Goal: Task Accomplishment & Management: Complete application form

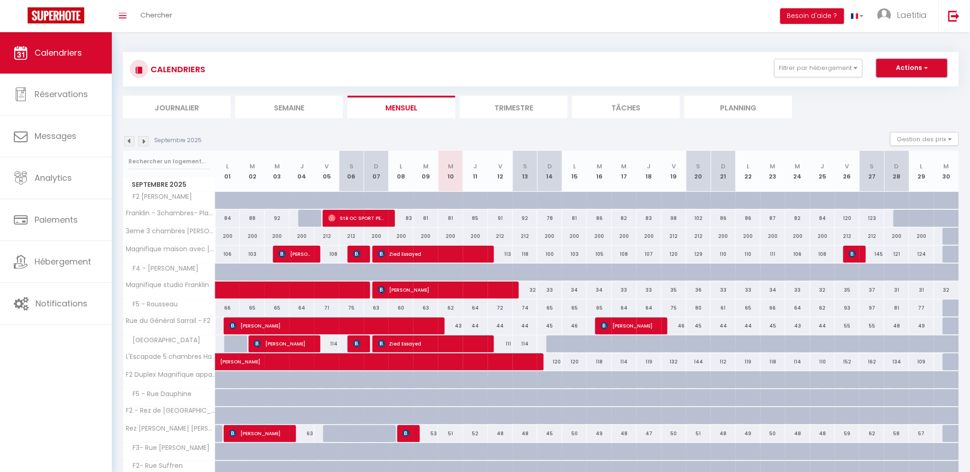
click at [909, 74] on button "Actions" at bounding box center [911, 68] width 71 height 18
click at [900, 87] on link "Nouvelle réservation" at bounding box center [902, 89] width 80 height 14
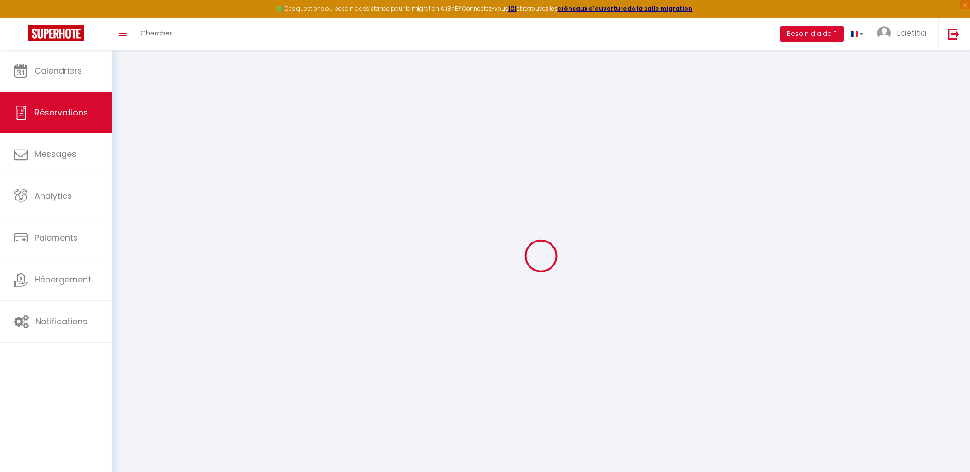
select select
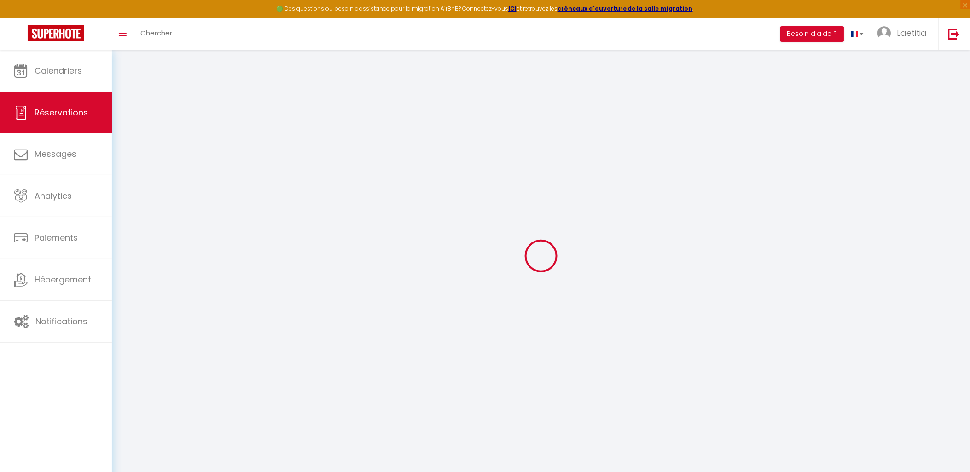
select select
checkbox input "false"
select select
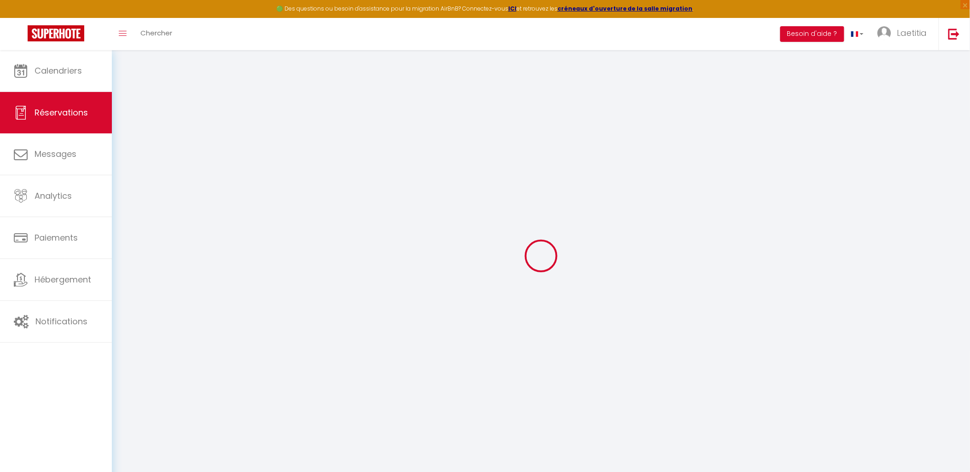
select select
checkbox input "false"
select select
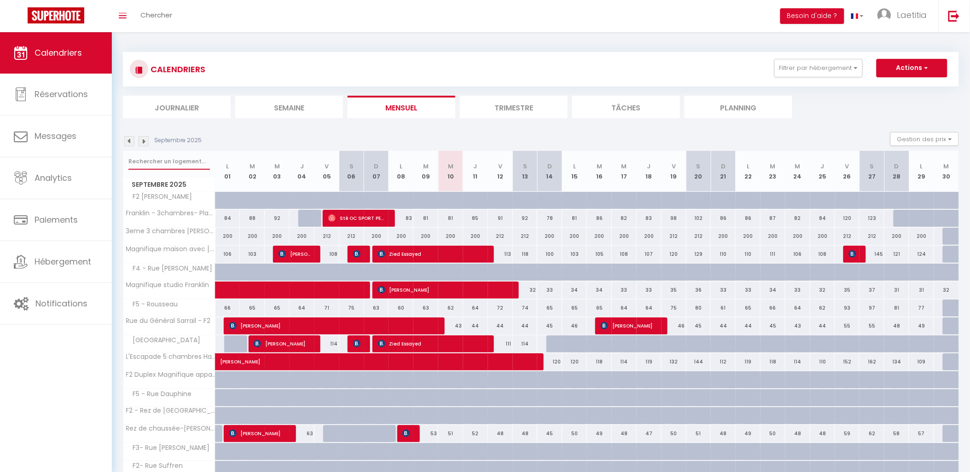
click at [172, 160] on input "text" at bounding box center [168, 161] width 81 height 17
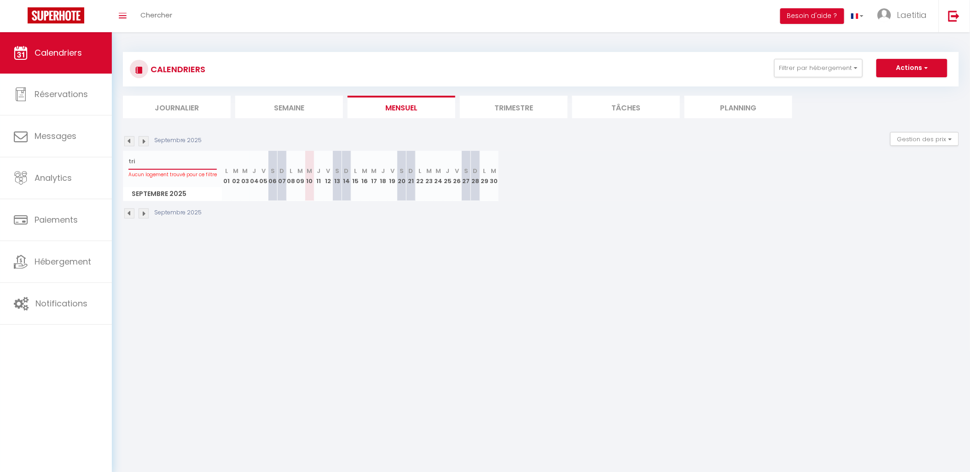
drag, startPoint x: 169, startPoint y: 160, endPoint x: 123, endPoint y: 162, distance: 46.5
click at [123, 162] on div "tri Aucun logement trouvé pour ce filtre" at bounding box center [172, 166] width 98 height 30
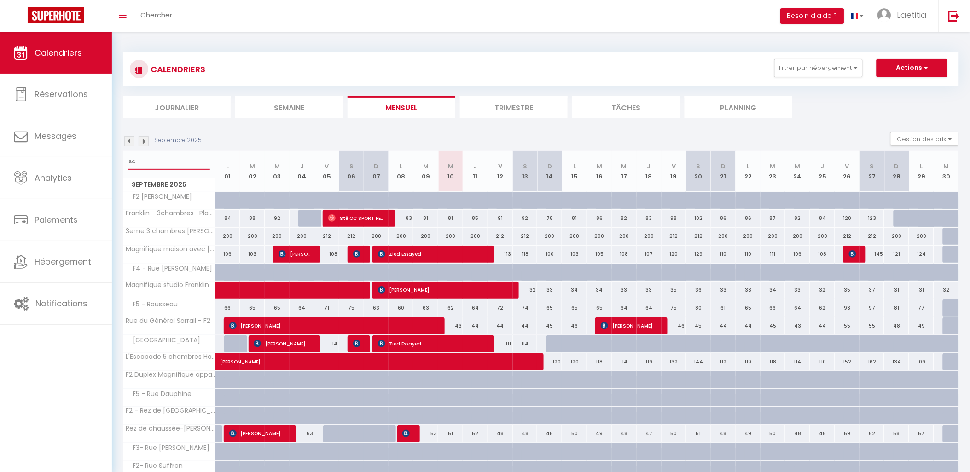
type input "s"
type input "esc"
select select
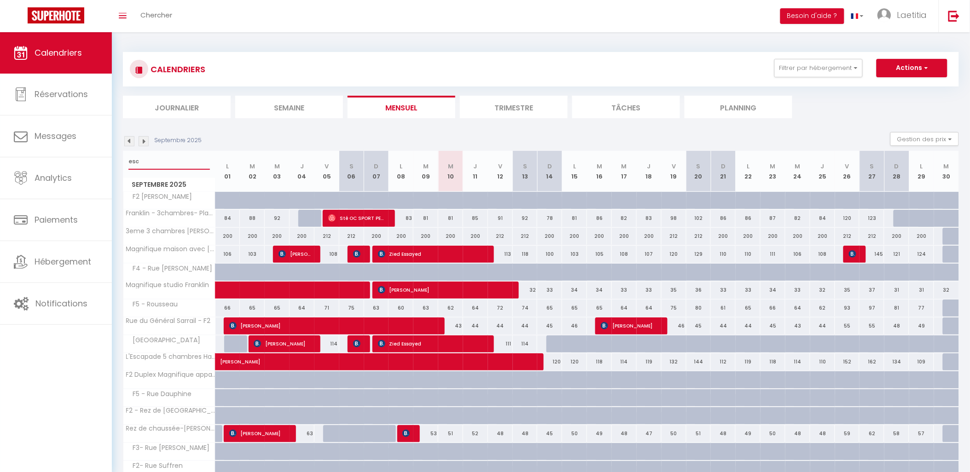
select select
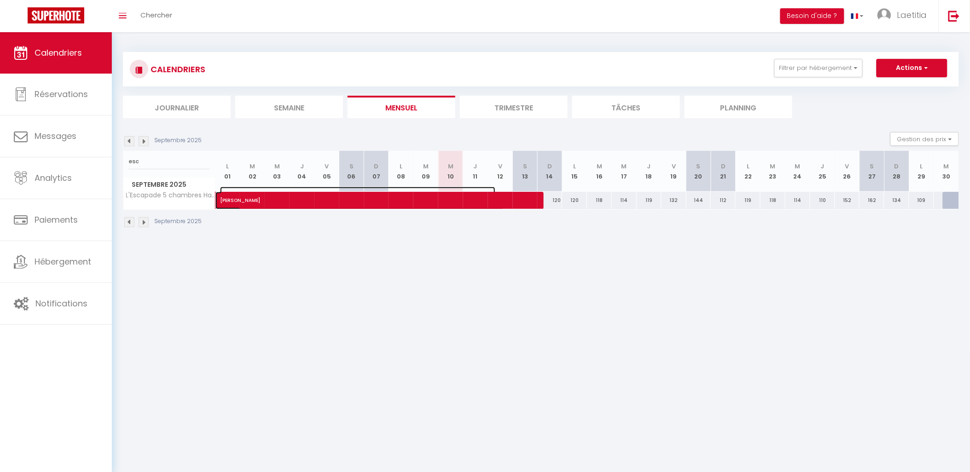
click at [252, 201] on span "[PERSON_NAME]" at bounding box center [357, 195] width 275 height 17
select select "OK"
select select "KO"
select select "0"
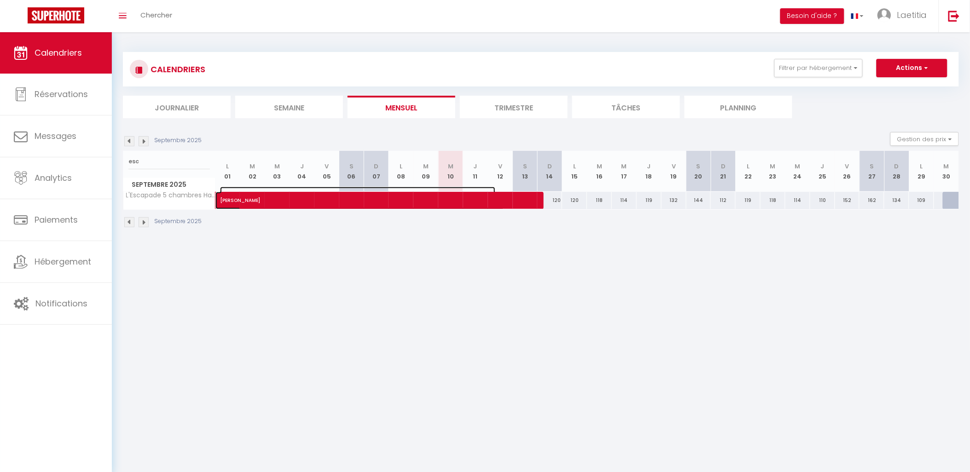
select select "1"
select select
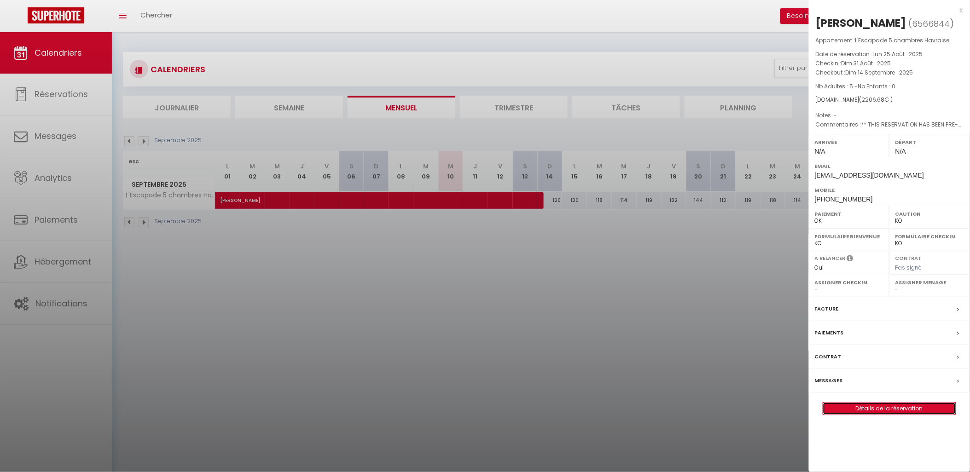
click at [865, 411] on link "Détails de la réservation" at bounding box center [889, 409] width 133 height 12
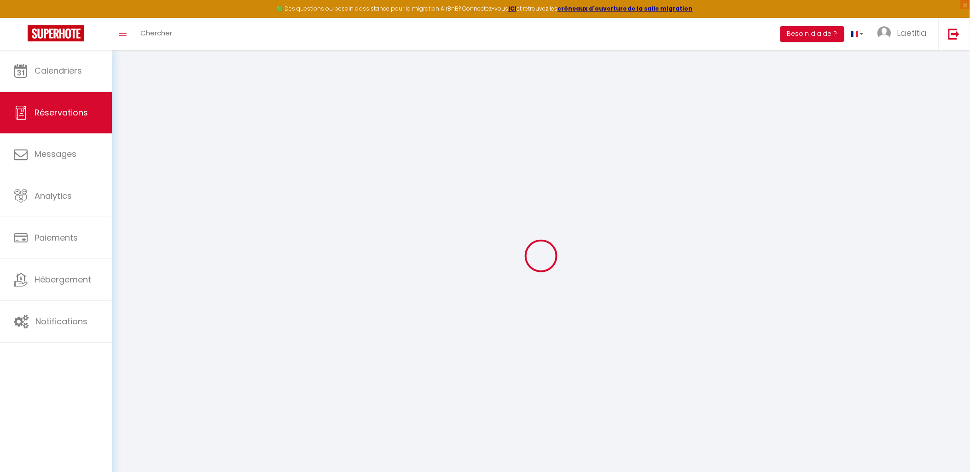
select select
checkbox input "false"
select select
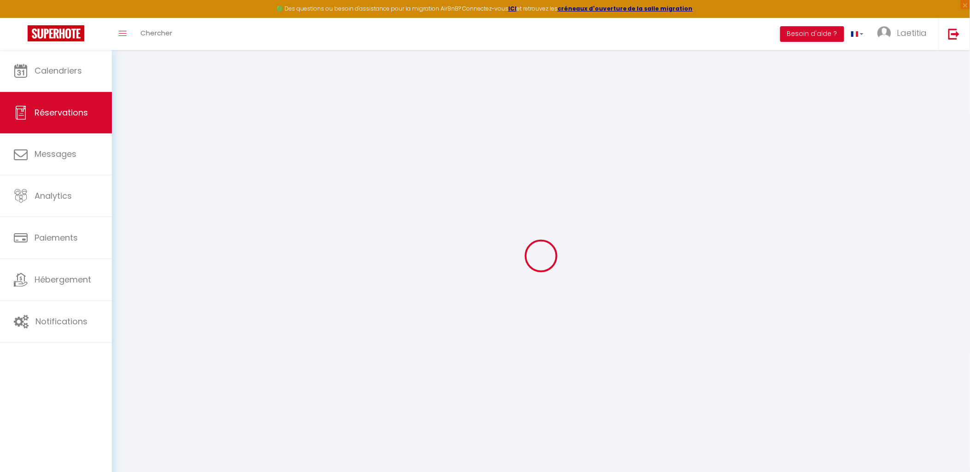
checkbox input "false"
select select
checkbox input "false"
type textarea "** THIS RESERVATION HAS BEEN PRE-PAID ** BOOKING NOTE : Payment charge is EUR 3…"
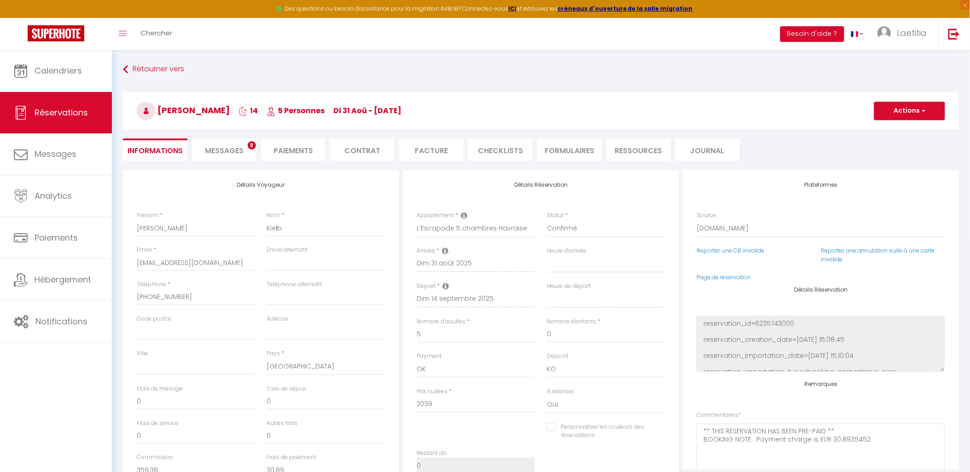
type input "75"
type input "92.68"
select select
checkbox input "false"
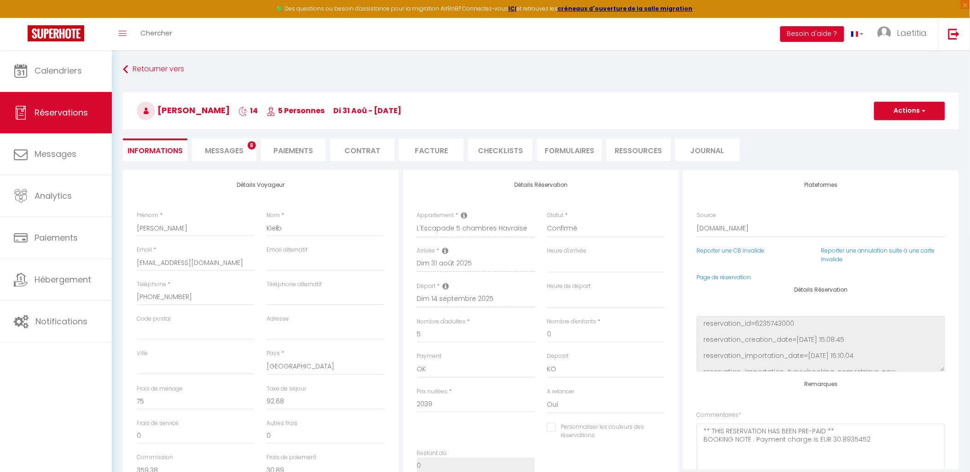
select select
click at [924, 112] on span "button" at bounding box center [922, 111] width 6 height 8
click at [904, 143] on link "Dupliquer" at bounding box center [900, 143] width 73 height 12
type input "0"
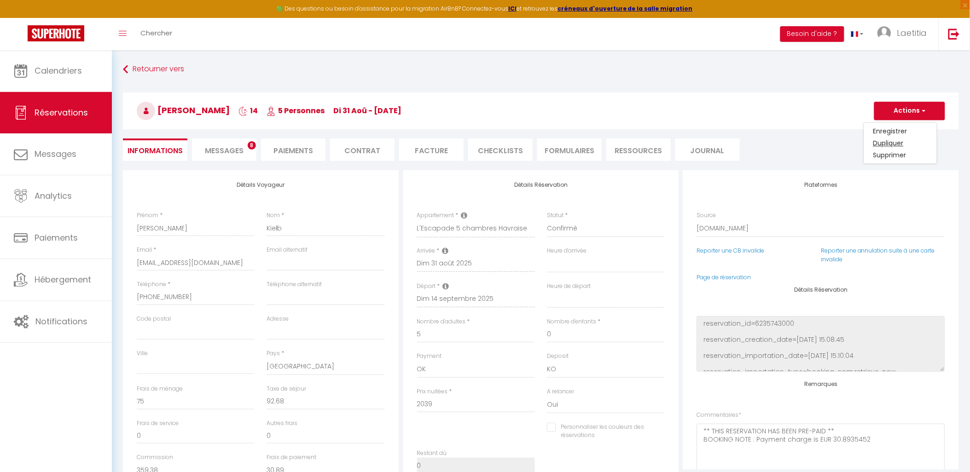
select select
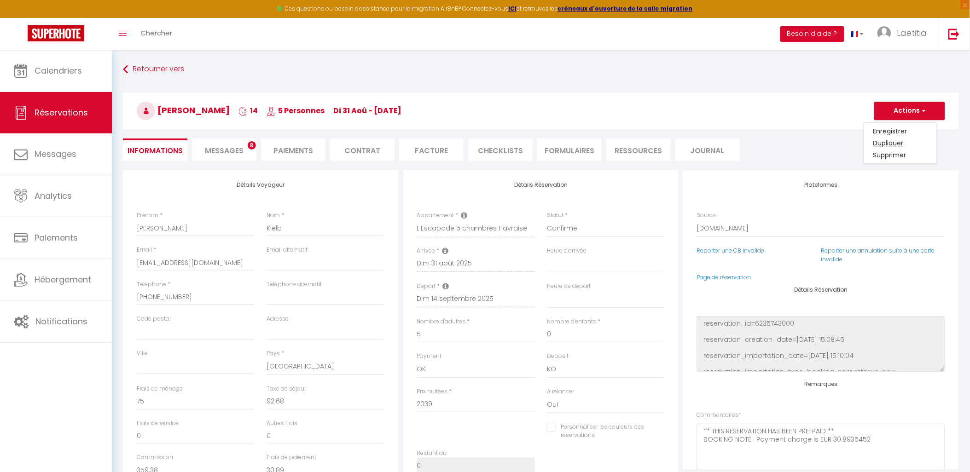
select select
checkbox input "false"
type input "Invalid Dateundefined"
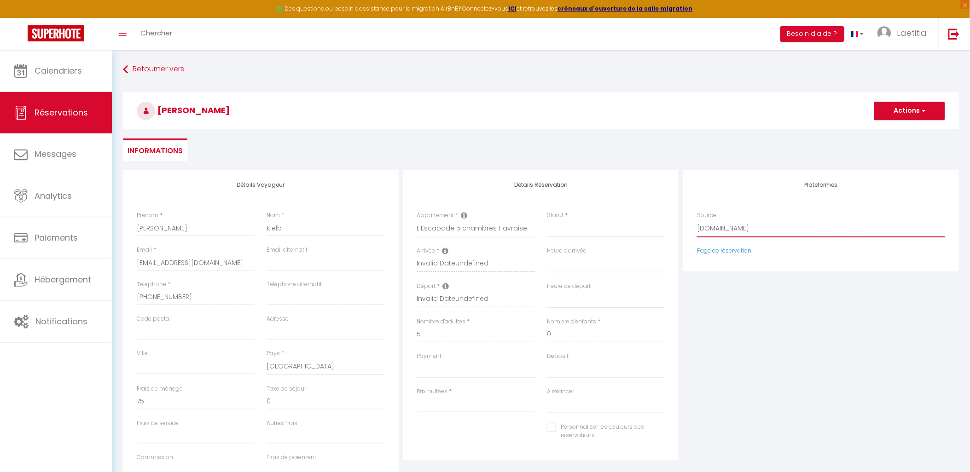
click at [701, 225] on select "Direct [DOMAIN_NAME] [DOMAIN_NAME] Chalet montagne Expedia Gite de [GEOGRAPHIC_…" at bounding box center [821, 228] width 248 height 17
select select "54"
click at [697, 220] on select "Direct [DOMAIN_NAME] [DOMAIN_NAME] Chalet montagne Expedia Gite de [GEOGRAPHIC_…" at bounding box center [821, 228] width 248 height 17
select select
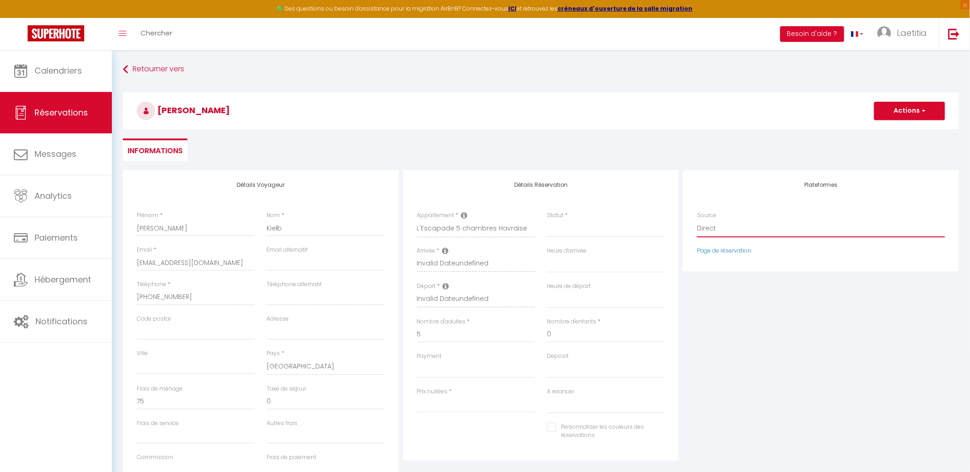
select select
checkbox input "false"
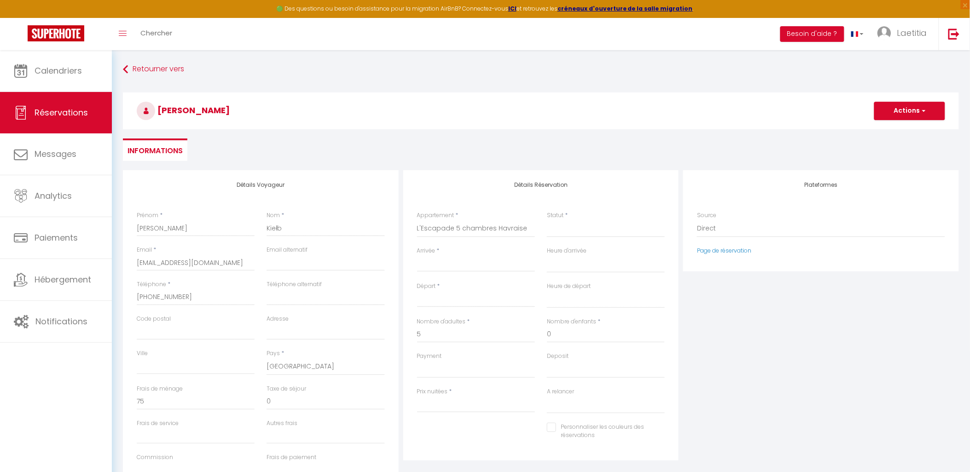
click at [446, 267] on input "Arrivée" at bounding box center [476, 265] width 118 height 12
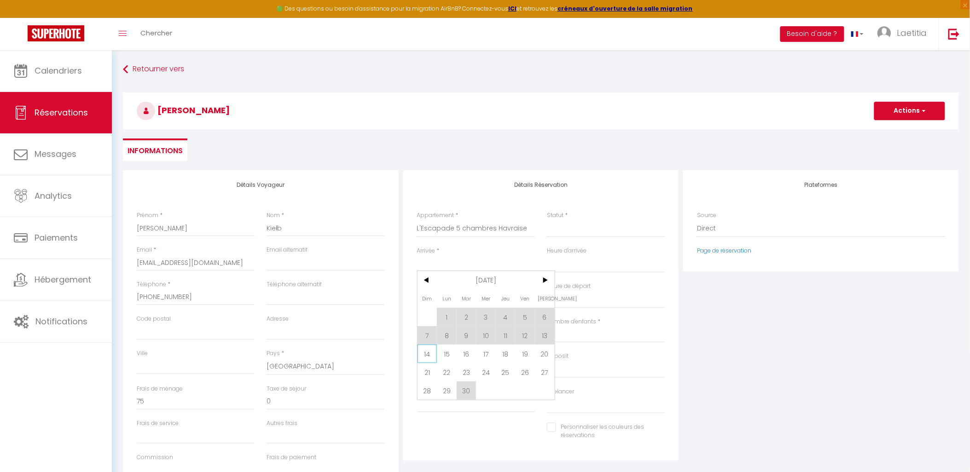
click at [429, 356] on span "14" at bounding box center [427, 354] width 20 height 18
click at [430, 350] on div "Nombre d'adultes * 5" at bounding box center [476, 335] width 130 height 35
select select
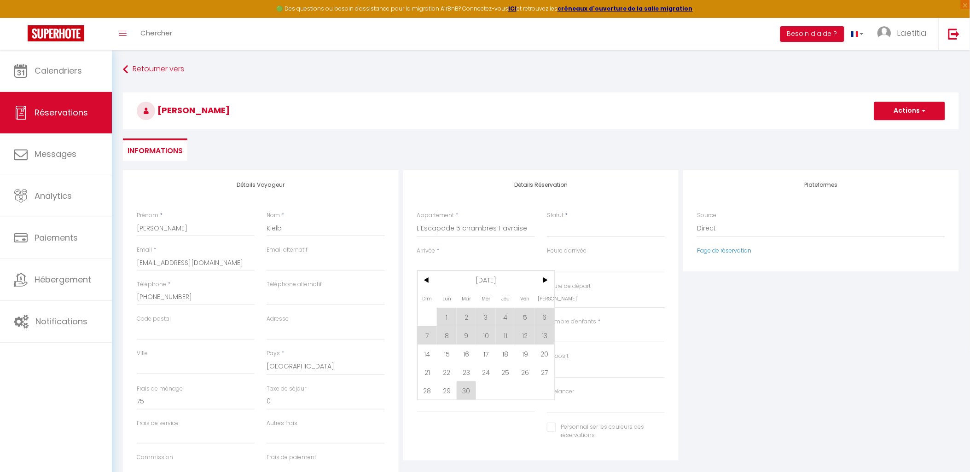
select select
checkbox input "false"
type input "Dim 14 Septembre 2025"
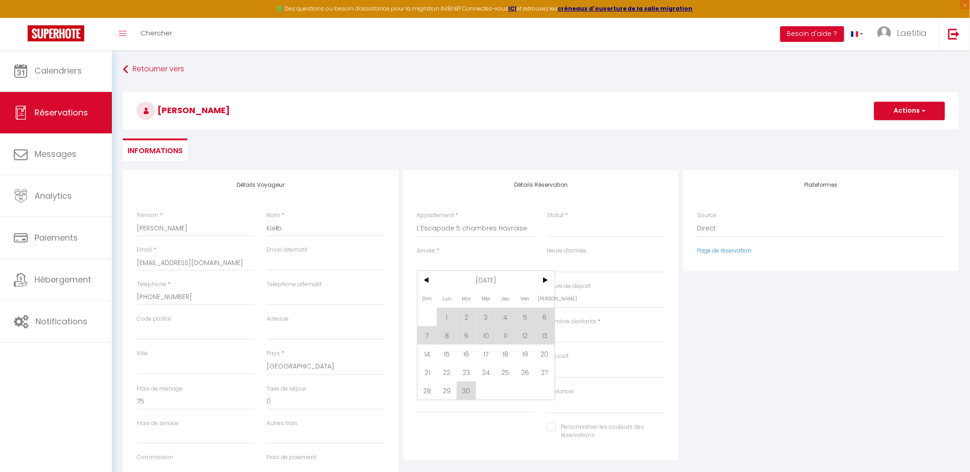
type input "Lun 15 Septembre 2025"
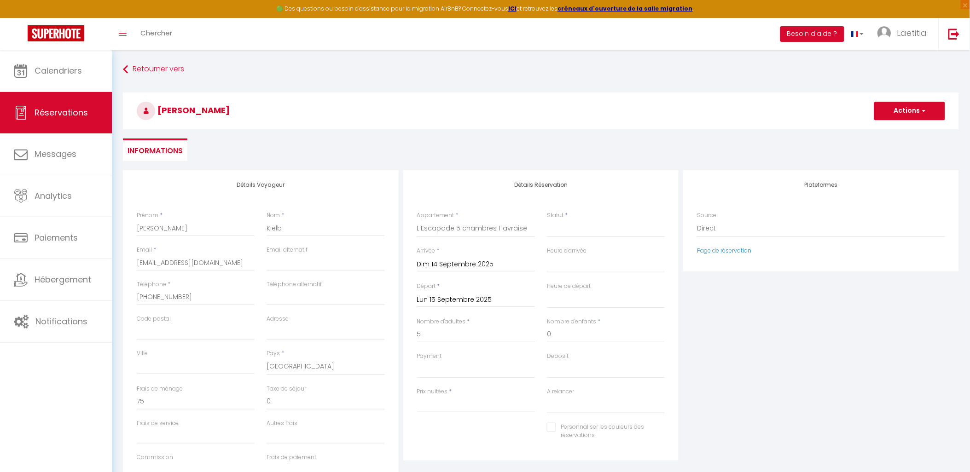
type input "0"
select select
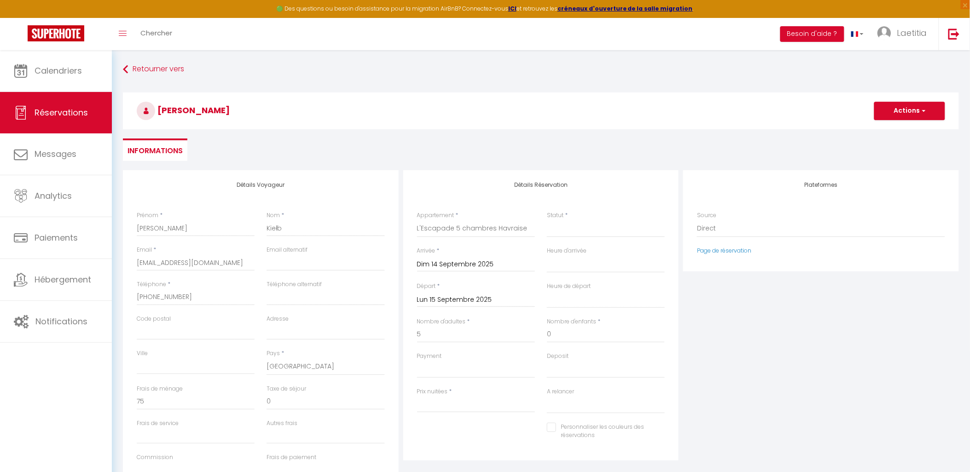
select select
type input "0"
select select
checkbox input "false"
click at [477, 298] on input "Lun 15 Septembre 2025" at bounding box center [476, 300] width 118 height 12
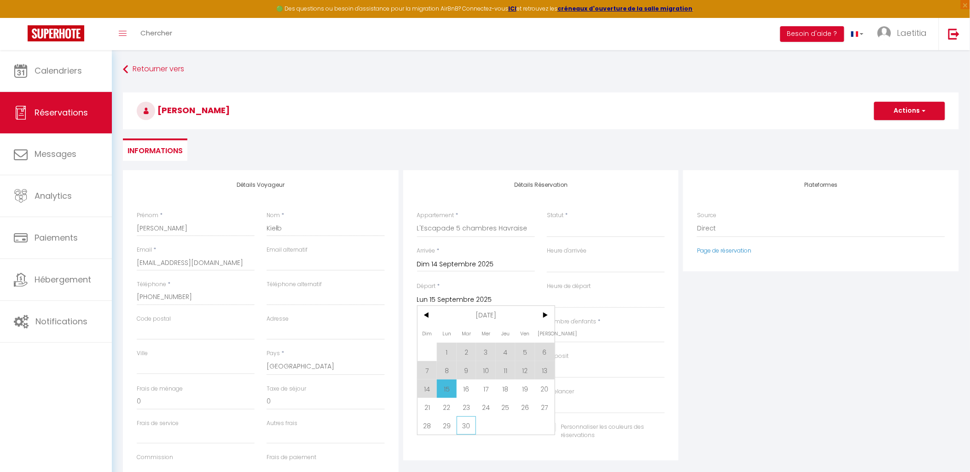
click at [467, 427] on span "30" at bounding box center [467, 425] width 20 height 18
click at [467, 425] on div "Personnaliser les couleurs des réservations #D7092E" at bounding box center [541, 436] width 260 height 27
select select
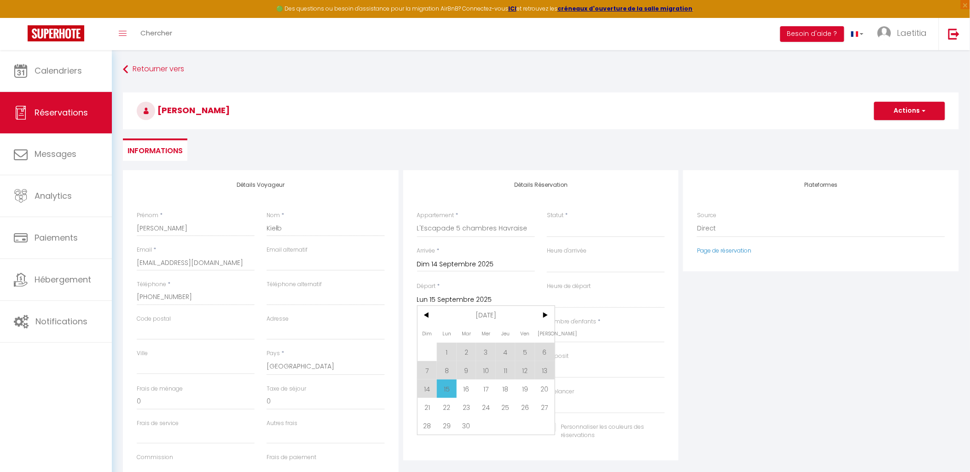
select select
checkbox input "false"
type input "[DATE]"
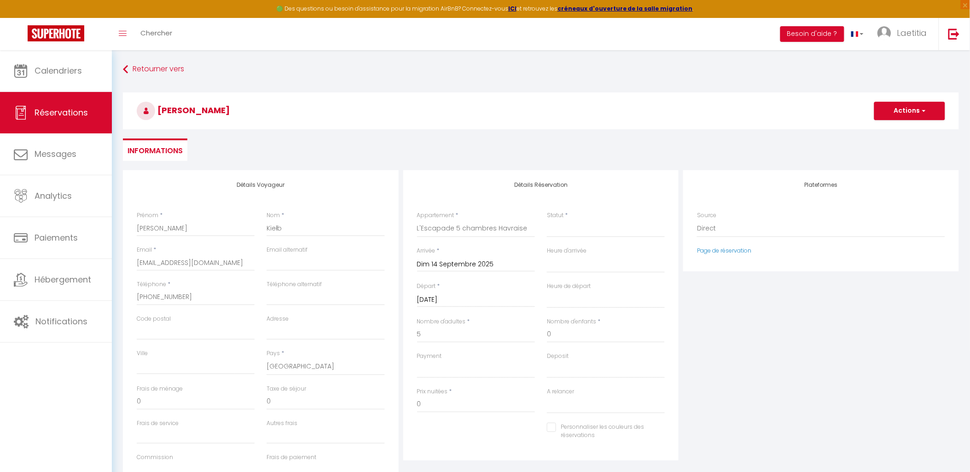
type input "75"
select select
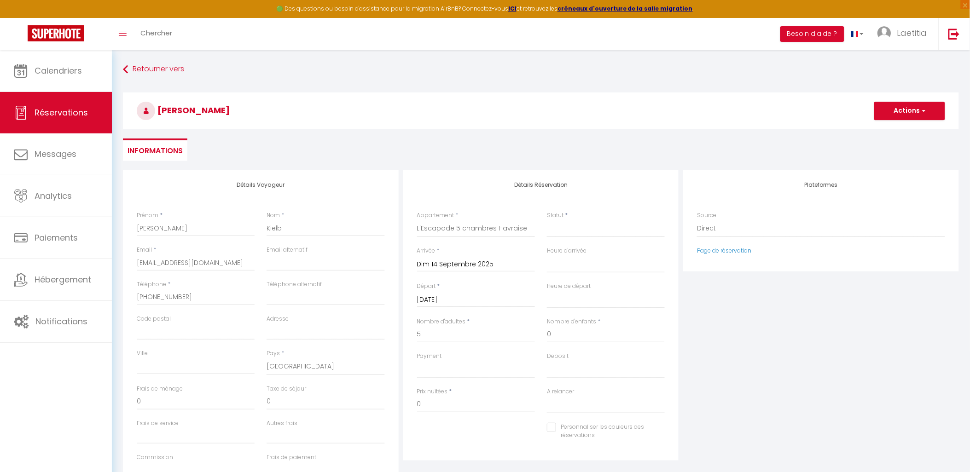
select select
type input "1997"
select select
checkbox input "false"
drag, startPoint x: 452, startPoint y: 332, endPoint x: 408, endPoint y: 332, distance: 43.7
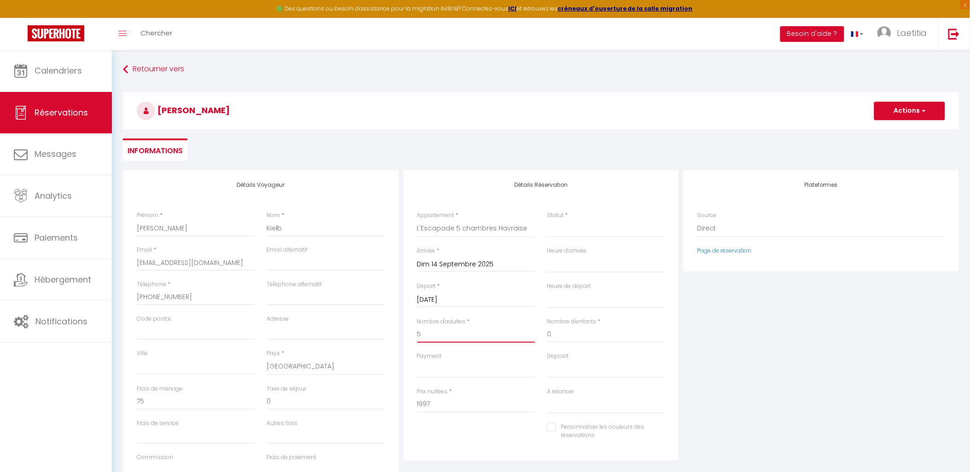
click at [408, 332] on div "Détails Réservation Appartement * F2 [PERSON_NAME] maison avec Jardin- REMICOUR…" at bounding box center [541, 315] width 276 height 290
type input "1"
select select
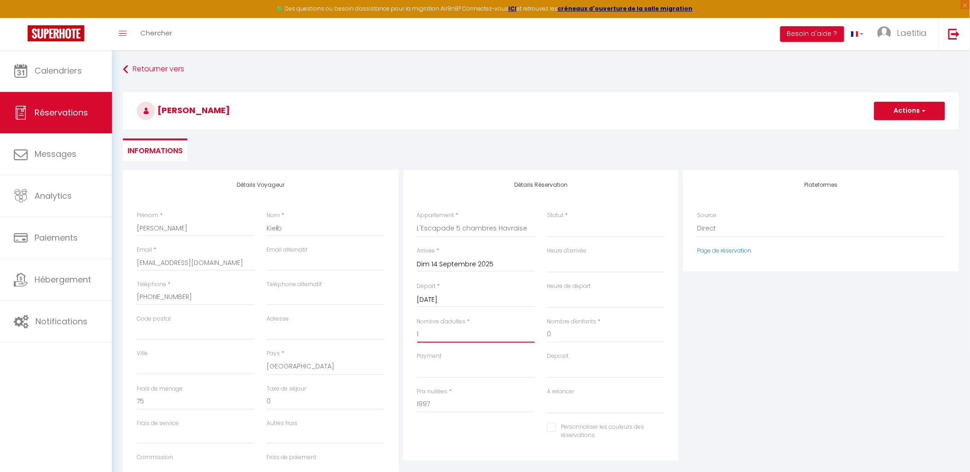
select select
checkbox input "false"
select select
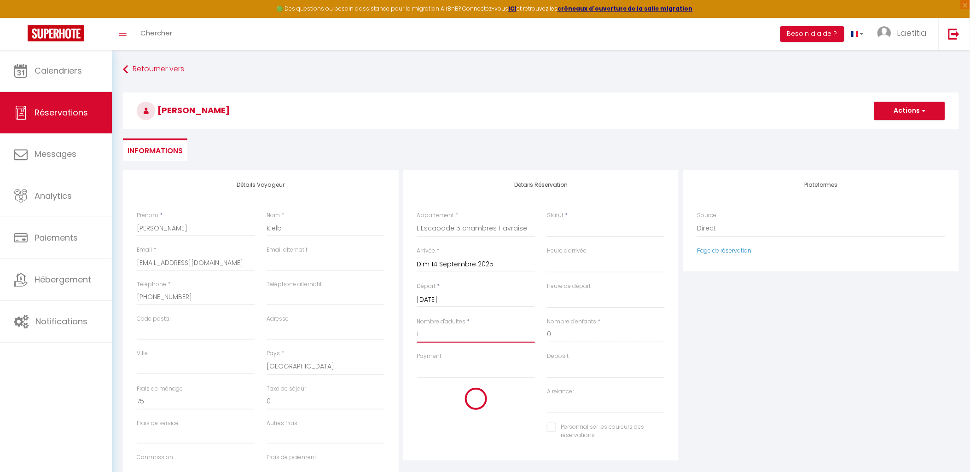
select select
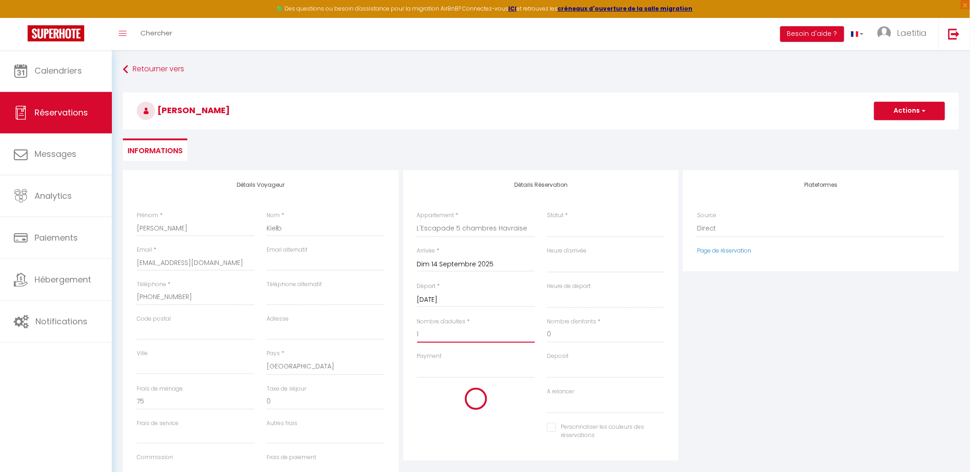
checkbox input "false"
type input "1"
click at [741, 330] on div "Plateformes Source Direct [DOMAIN_NAME] [DOMAIN_NAME] Chalet montagne Expedia G…" at bounding box center [821, 334] width 280 height 329
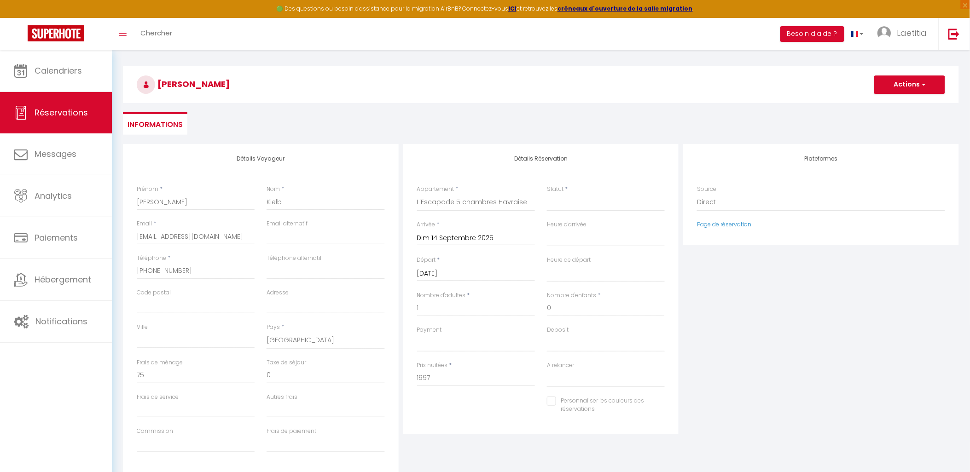
scroll to position [51, 0]
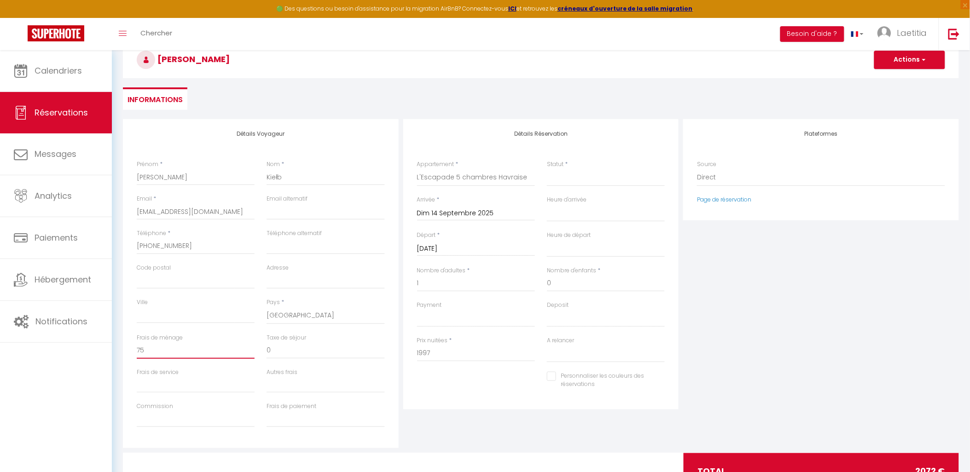
drag, startPoint x: 145, startPoint y: 352, endPoint x: 130, endPoint y: 347, distance: 15.3
click at [131, 347] on div "Frais de ménage 75" at bounding box center [196, 351] width 130 height 35
type input "0"
select select
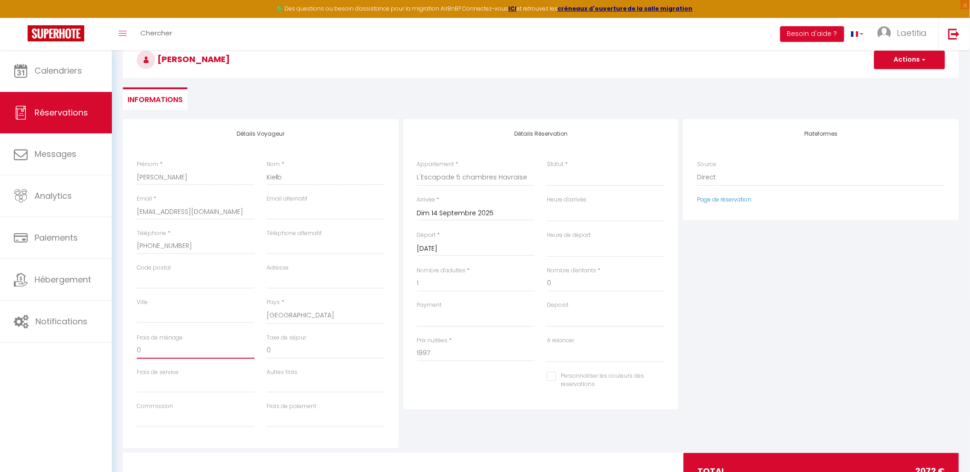
select select
checkbox input "false"
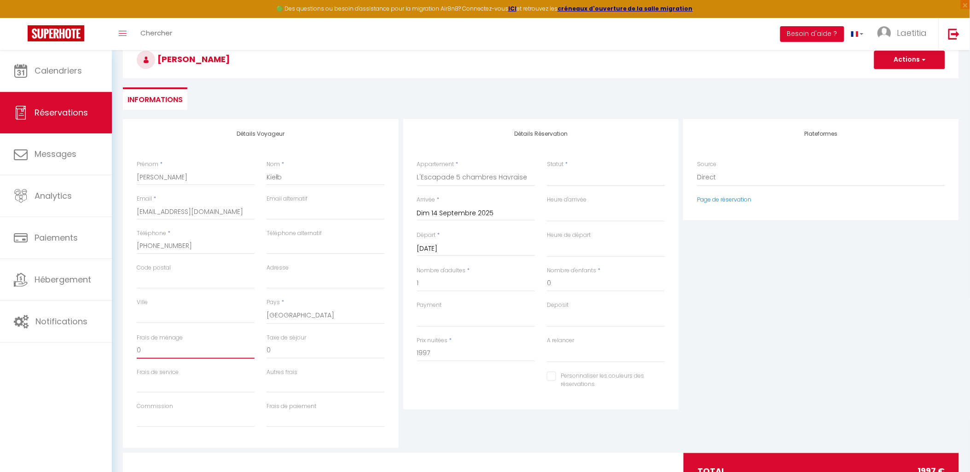
type input "0"
click at [211, 205] on input "[EMAIL_ADDRESS][DOMAIN_NAME]" at bounding box center [196, 211] width 118 height 17
paste input "[EMAIL_ADDRESS][DOMAIN_NAME]"
type input "[EMAIL_ADDRESS][DOMAIN_NAME]"
select select
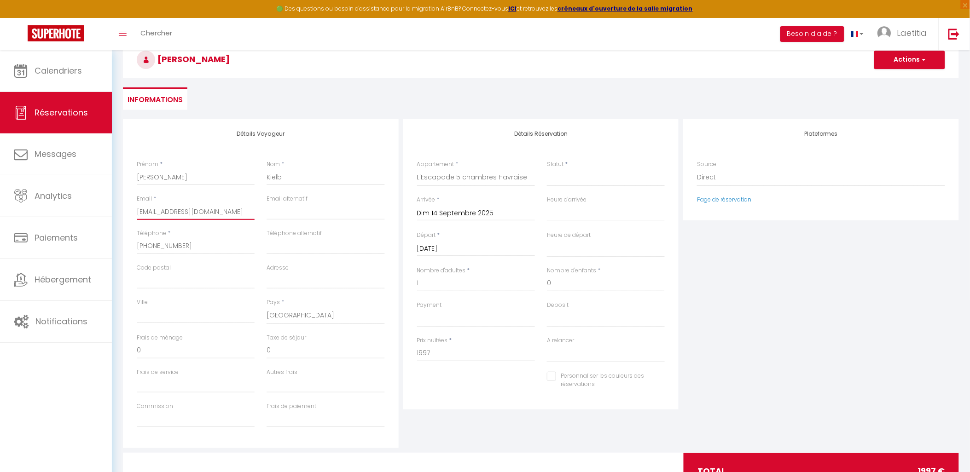
select select
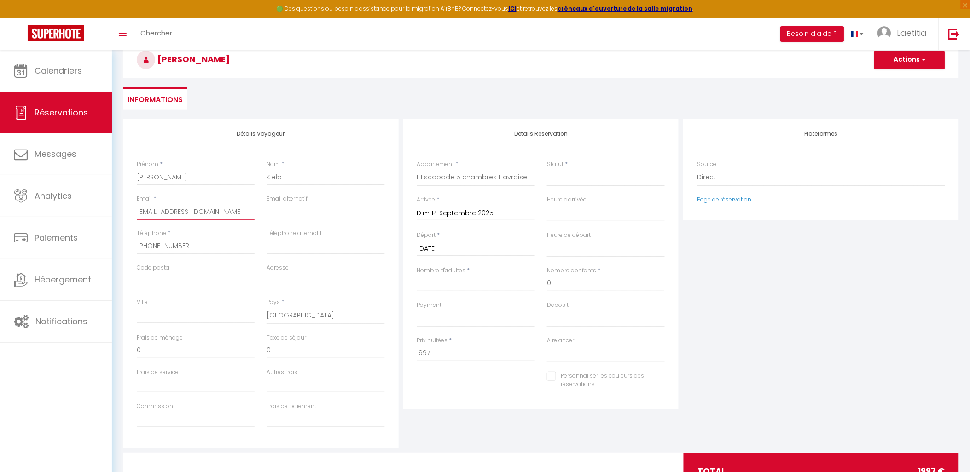
checkbox input "false"
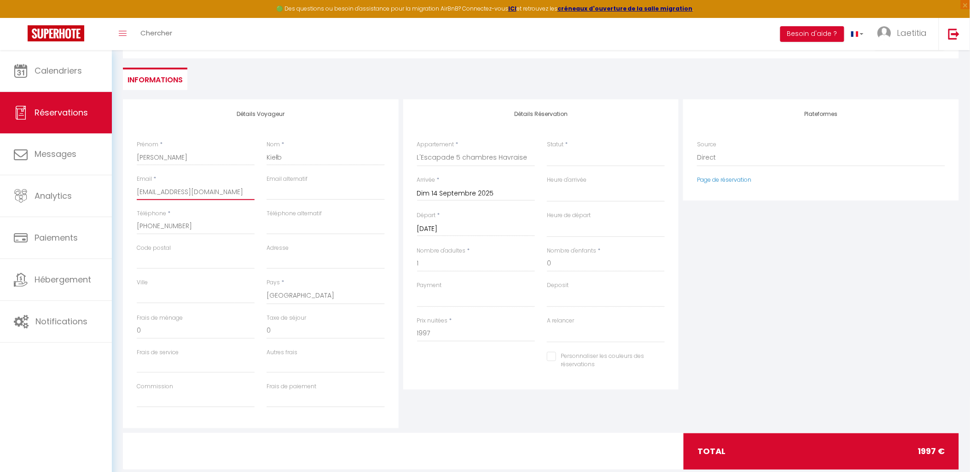
scroll to position [91, 0]
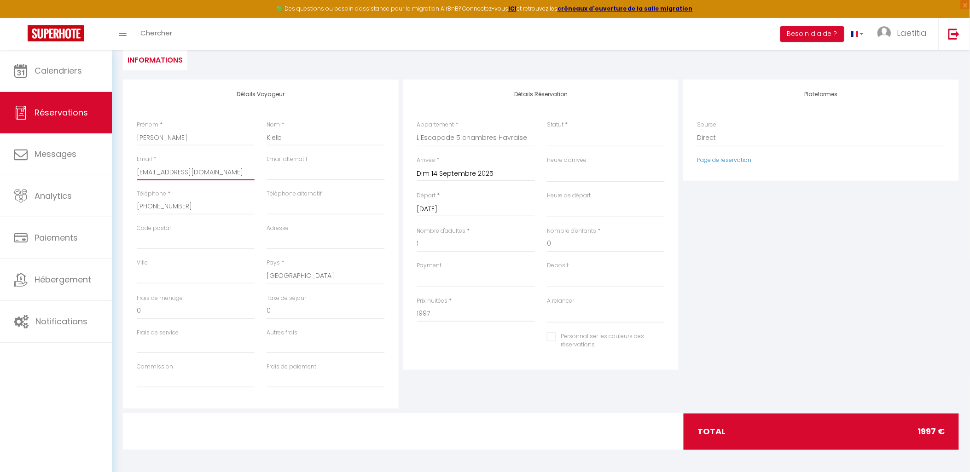
type input "[EMAIL_ADDRESS][DOMAIN_NAME]"
drag, startPoint x: 275, startPoint y: 306, endPoint x: 263, endPoint y: 306, distance: 12.4
click at [263, 306] on div "Taxe de séjour 0" at bounding box center [325, 311] width 130 height 35
type input "9"
select select
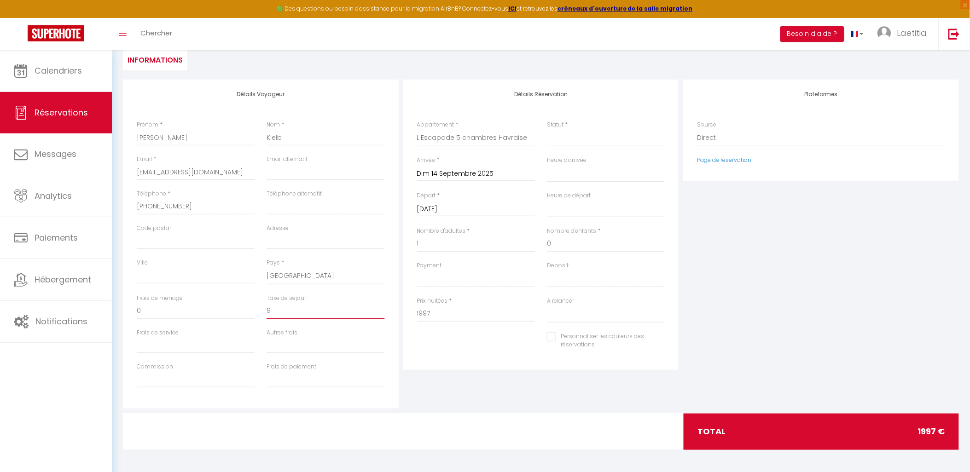
select select
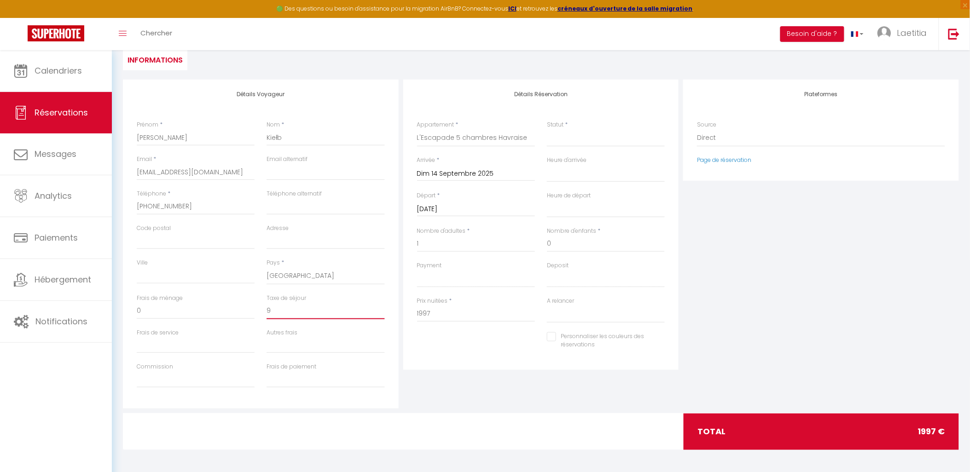
checkbox input "false"
type input "95"
select select
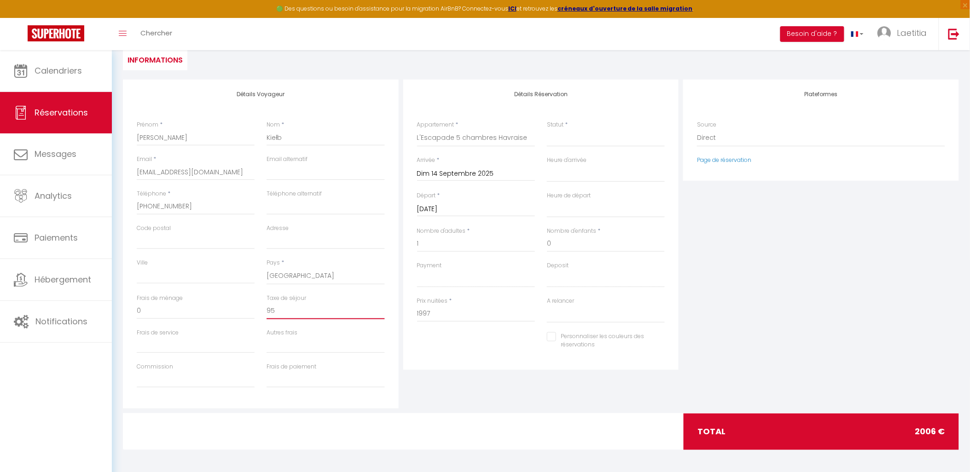
select select
checkbox input "false"
type input "95"
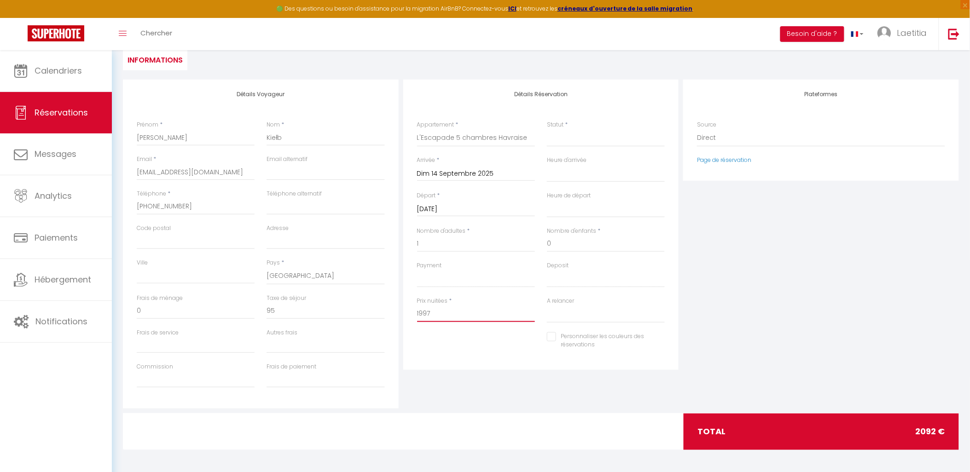
click at [430, 311] on input "1997" at bounding box center [476, 314] width 118 height 17
type input "1990"
type input "0"
select select
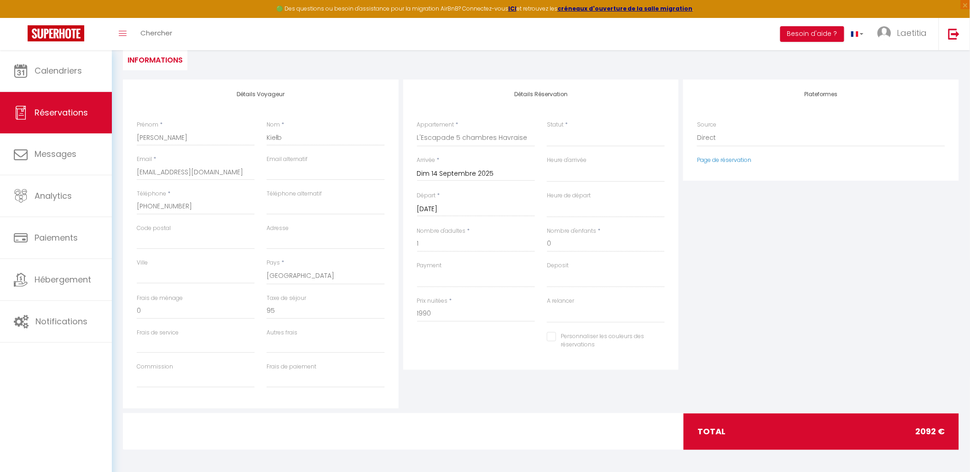
select select
checkbox input "false"
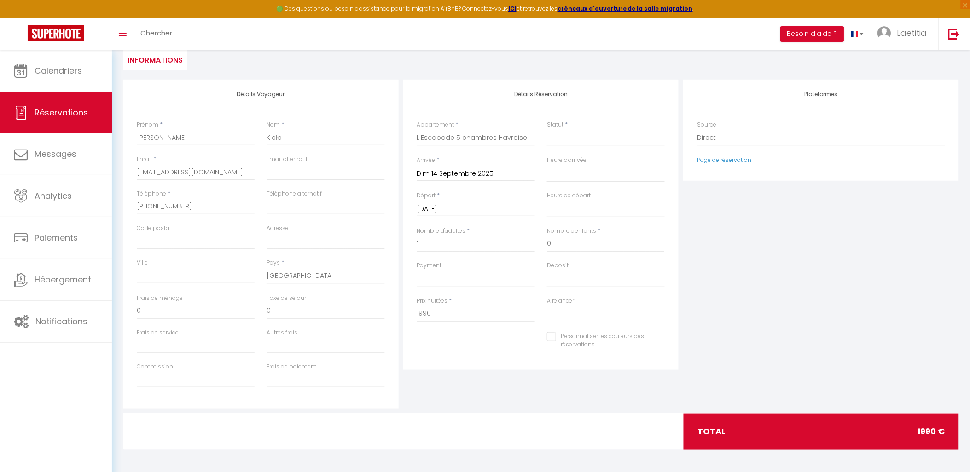
click at [740, 333] on div "Plateformes Source Direct [DOMAIN_NAME] [DOMAIN_NAME] Chalet montagne Expedia G…" at bounding box center [821, 244] width 280 height 329
drag, startPoint x: 433, startPoint y: 312, endPoint x: 400, endPoint y: 310, distance: 32.3
click at [401, 310] on div "Détails Réservation Appartement * F2 [PERSON_NAME] maison avec Jardin- REMICOUR…" at bounding box center [541, 244] width 280 height 329
type input "2000"
click at [854, 318] on div "Plateformes Source Direct [DOMAIN_NAME] [DOMAIN_NAME] Chalet montagne Expedia G…" at bounding box center [821, 244] width 280 height 329
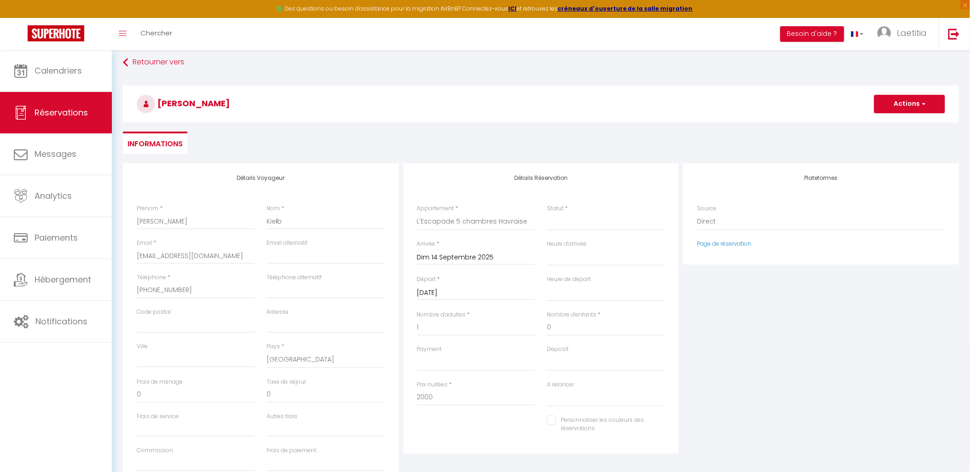
scroll to position [0, 0]
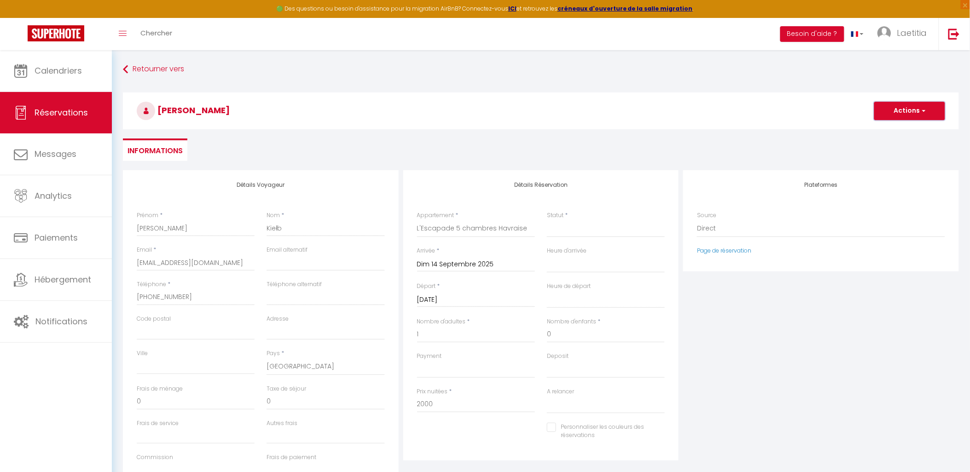
click at [889, 108] on button "Actions" at bounding box center [909, 111] width 71 height 18
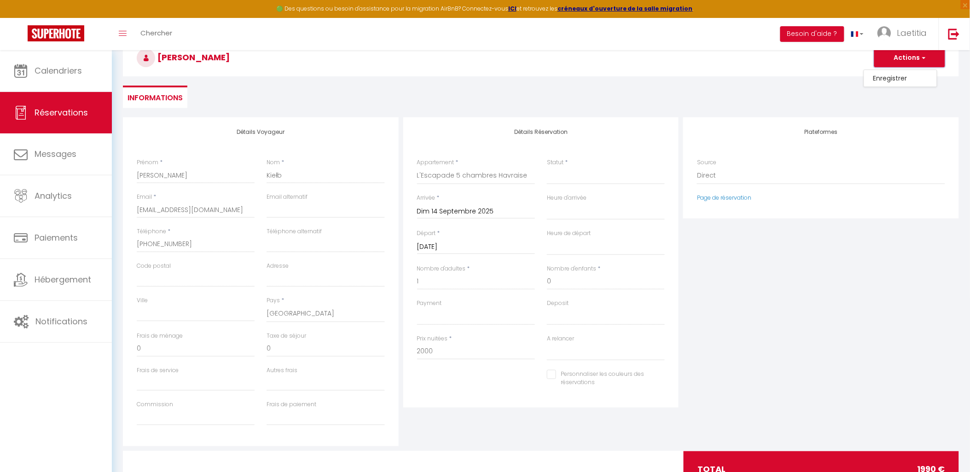
scroll to position [91, 0]
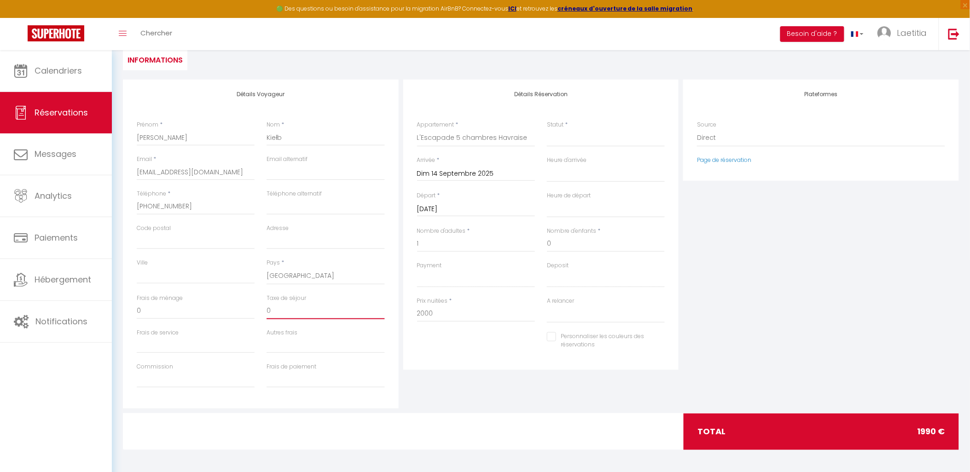
drag, startPoint x: 272, startPoint y: 312, endPoint x: 260, endPoint y: 310, distance: 12.1
click at [260, 310] on div "Taxe de séjour 0" at bounding box center [325, 311] width 130 height 35
type input "9"
select select
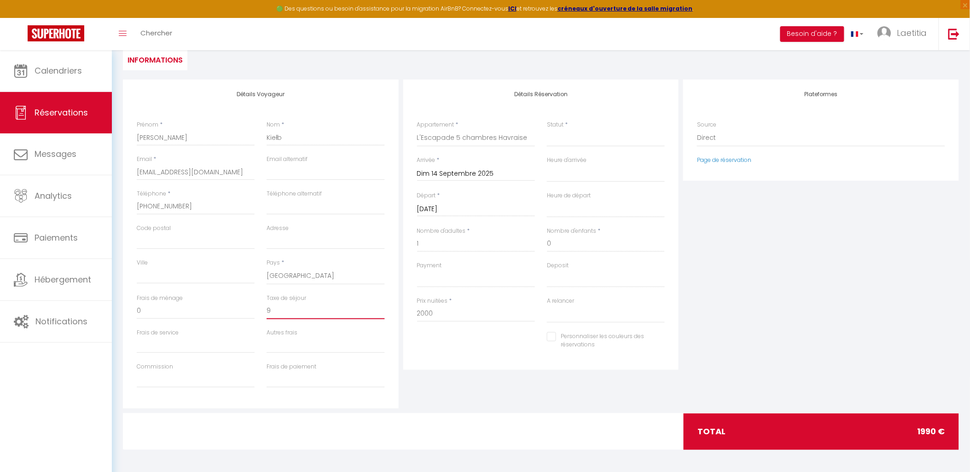
select select
checkbox input "false"
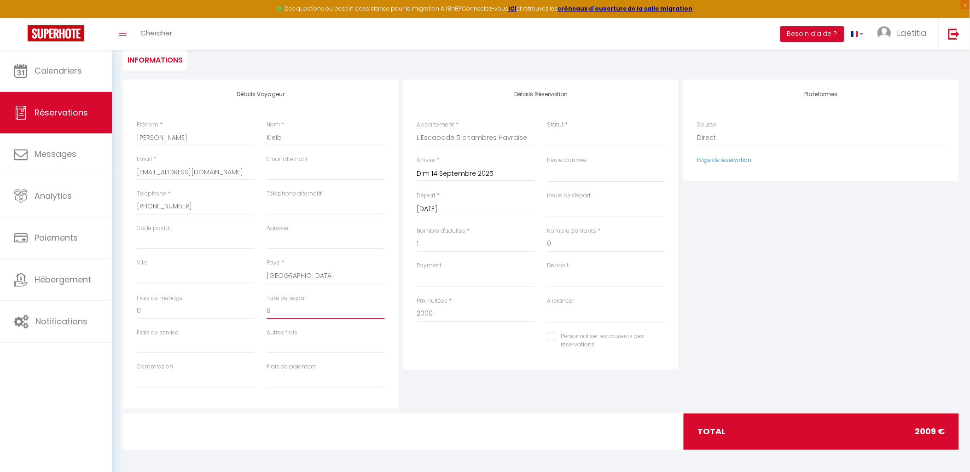
type input "90"
select select
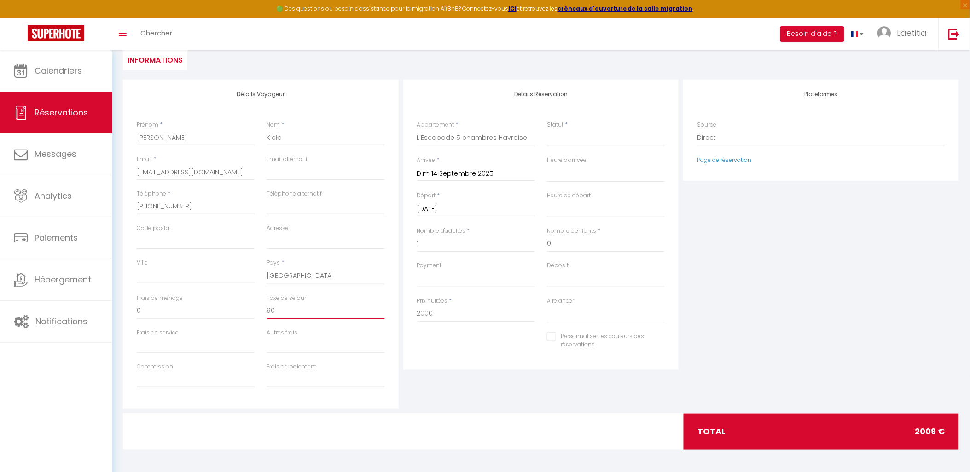
select select
checkbox input "false"
type input "90"
click at [793, 260] on div "Plateformes Source Direct [DOMAIN_NAME] [DOMAIN_NAME] Chalet montagne Expedia G…" at bounding box center [821, 244] width 280 height 329
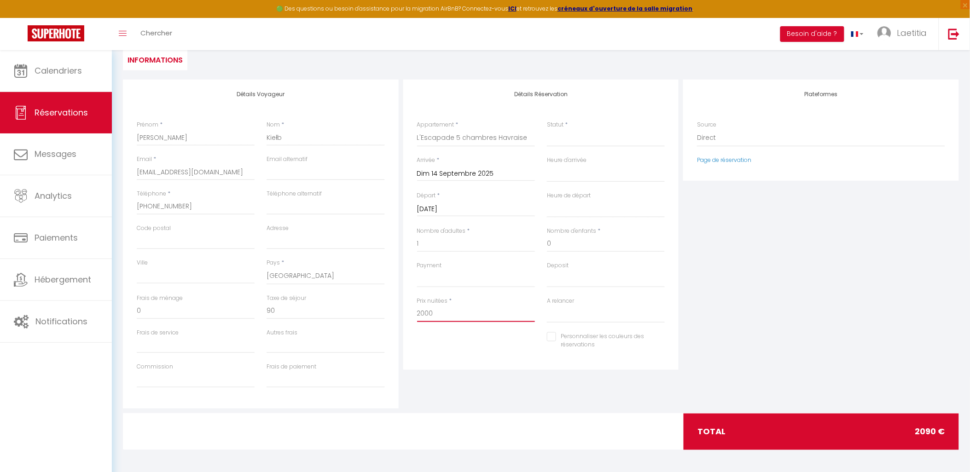
drag, startPoint x: 442, startPoint y: 315, endPoint x: 415, endPoint y: 314, distance: 27.2
click at [415, 314] on div "Prix nuitées * 2000" at bounding box center [476, 314] width 130 height 35
type input "1990"
type input "0"
select select
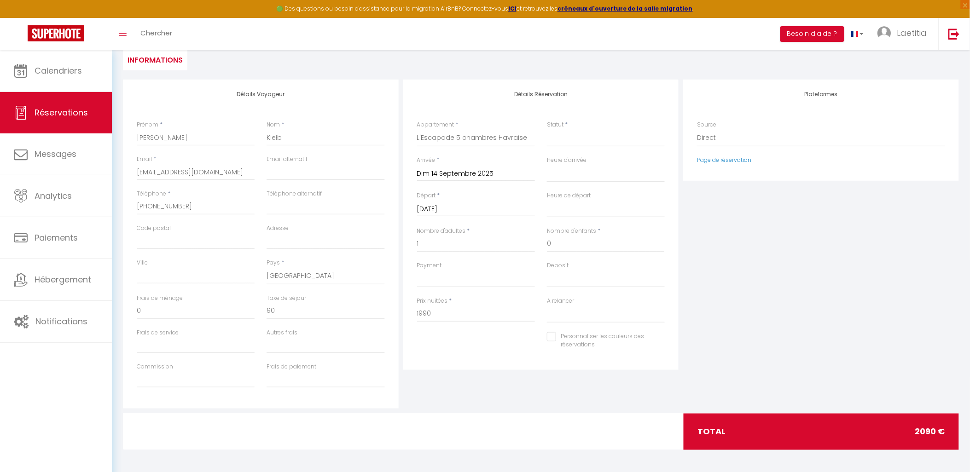
select select
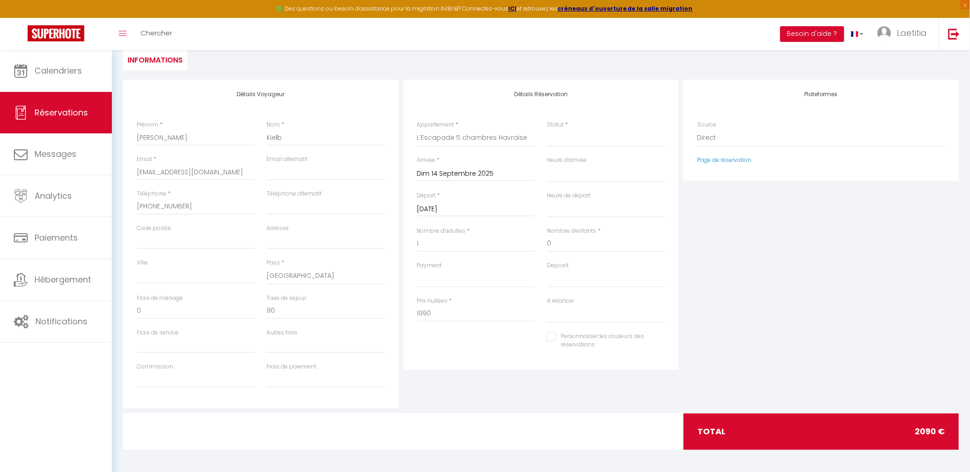
checkbox input "false"
click at [717, 274] on div "Plateformes Source Direct [DOMAIN_NAME] [DOMAIN_NAME] Chalet montagne Expedia G…" at bounding box center [821, 244] width 280 height 329
drag, startPoint x: 294, startPoint y: 314, endPoint x: 254, endPoint y: 312, distance: 39.6
click at [254, 312] on div "Frais de ménage 0 Taxe de séjour 0" at bounding box center [261, 311] width 260 height 35
type input "9"
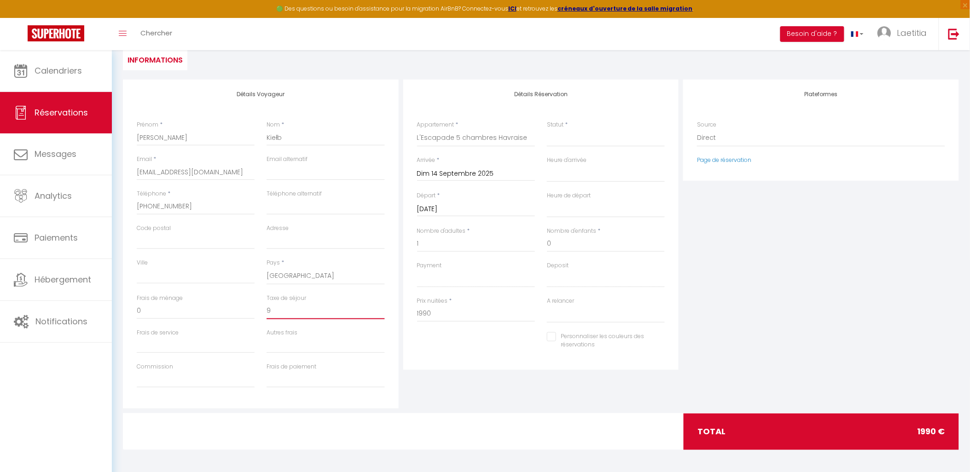
select select
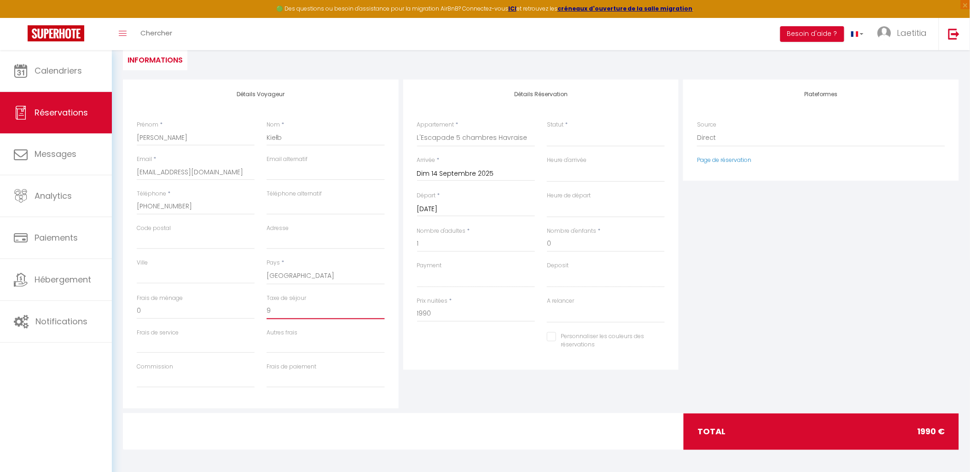
select select
checkbox input "false"
type input "95"
select select
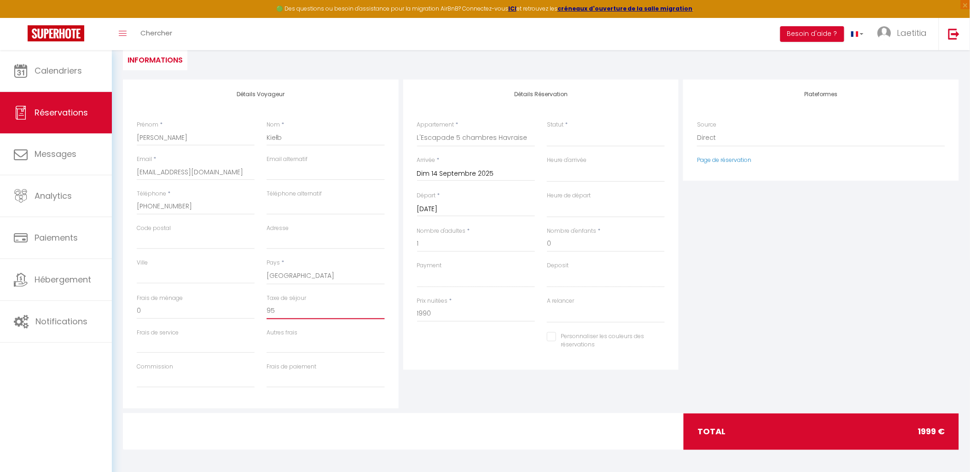
select select
checkbox input "false"
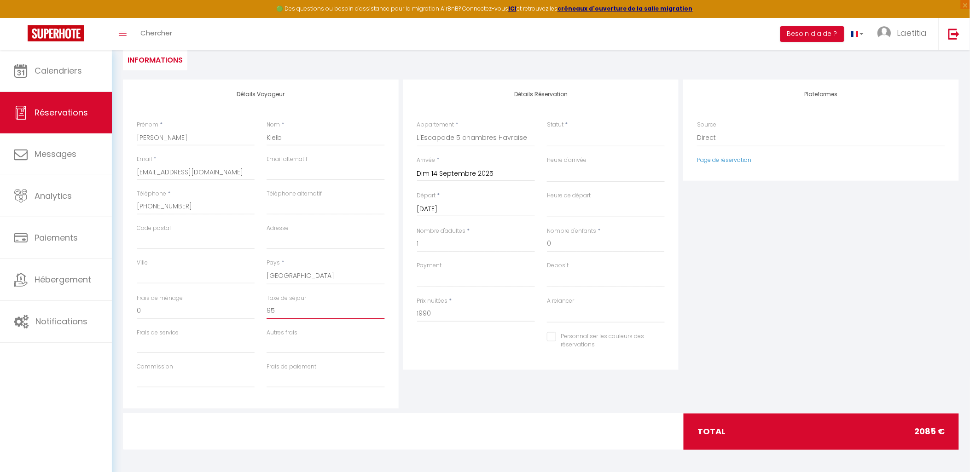
type input "95"
click at [461, 309] on input "1990" at bounding box center [476, 314] width 118 height 17
drag, startPoint x: 432, startPoint y: 310, endPoint x: 401, endPoint y: 310, distance: 30.4
click at [401, 310] on div "Détails Réservation Appartement * F2 [PERSON_NAME] maison avec Jardin- REMICOUR…" at bounding box center [541, 244] width 280 height 329
type input "1905"
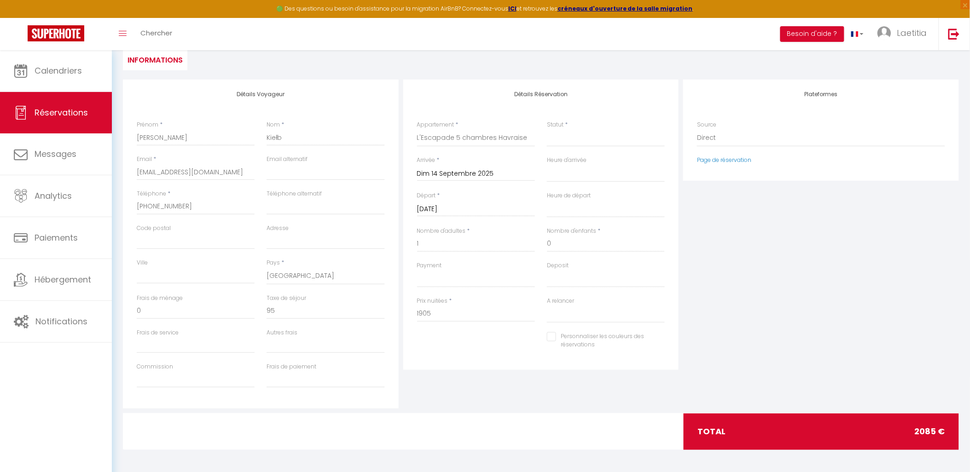
type input "0"
select select
click at [775, 272] on div "Plateformes Source Direct [DOMAIN_NAME] [DOMAIN_NAME] Chalet montagne Expedia G…" at bounding box center [821, 244] width 280 height 329
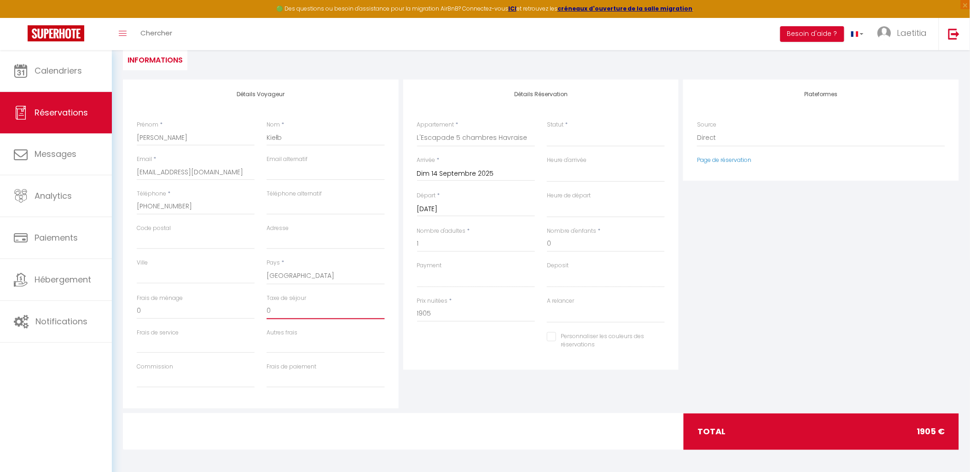
drag, startPoint x: 298, startPoint y: 314, endPoint x: 256, endPoint y: 314, distance: 41.9
click at [256, 314] on div "Frais de ménage 0 Taxe de séjour 0" at bounding box center [261, 311] width 260 height 35
click at [740, 283] on div "Plateformes Source Direct [DOMAIN_NAME] [DOMAIN_NAME] Chalet montagne Expedia G…" at bounding box center [821, 244] width 280 height 329
drag, startPoint x: 740, startPoint y: 283, endPoint x: 733, endPoint y: 317, distance: 34.7
click at [733, 317] on div "Plateformes Source Direct [DOMAIN_NAME] [DOMAIN_NAME] Chalet montagne Expedia G…" at bounding box center [821, 244] width 280 height 329
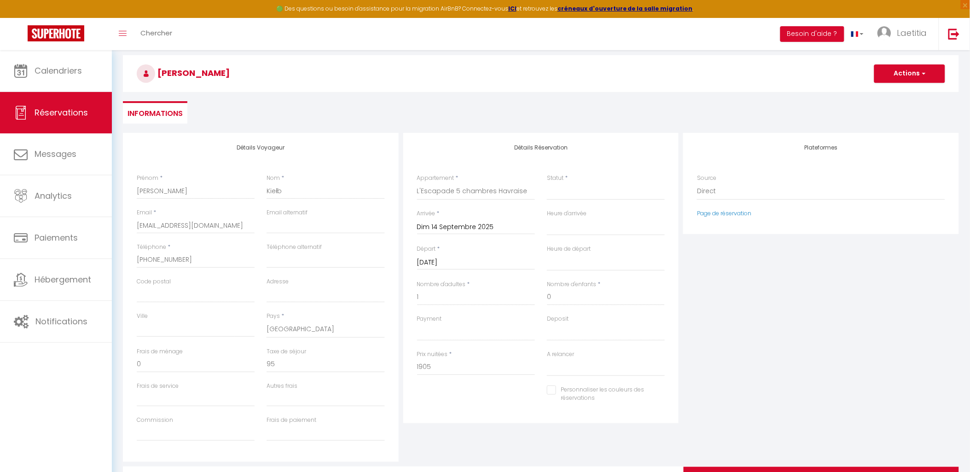
scroll to position [0, 0]
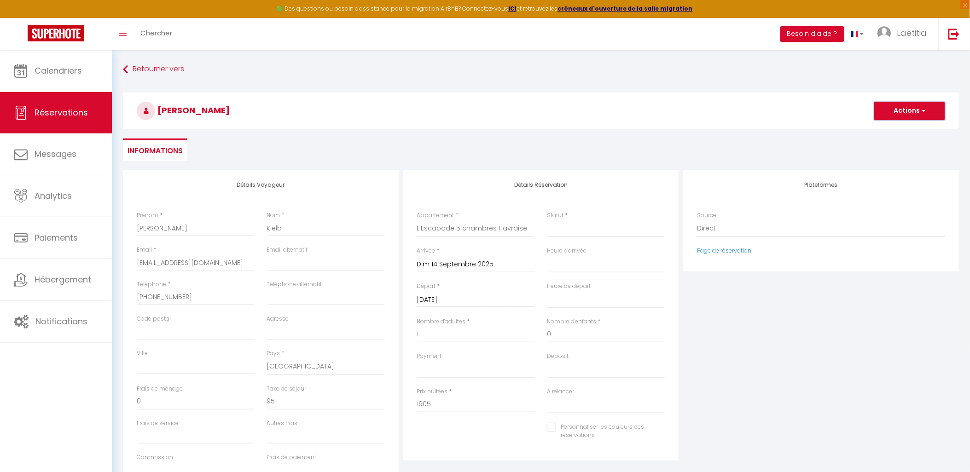
click at [903, 112] on button "Actions" at bounding box center [909, 111] width 71 height 18
click at [482, 369] on select "OK KO" at bounding box center [476, 369] width 118 height 17
click at [417, 361] on select "OK KO" at bounding box center [476, 369] width 118 height 17
click at [551, 371] on select "OK KO" at bounding box center [606, 369] width 118 height 17
click at [547, 361] on select "OK KO" at bounding box center [606, 369] width 118 height 17
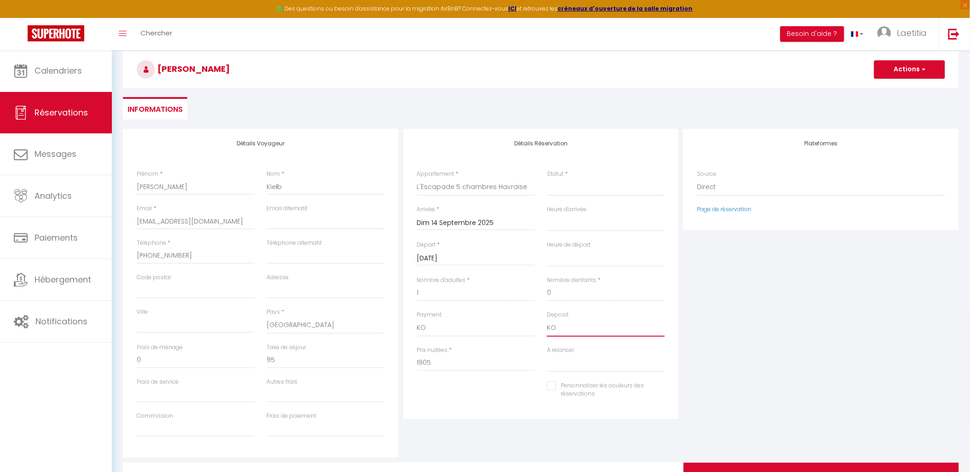
scroll to position [91, 0]
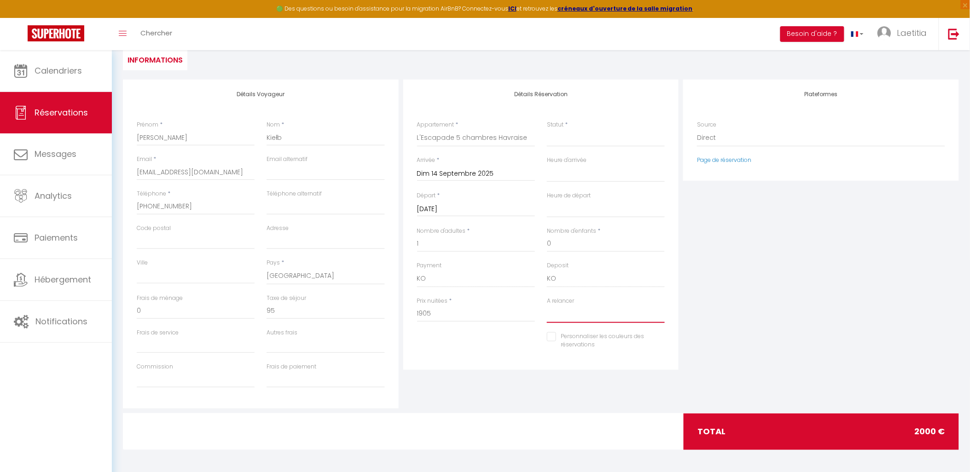
click at [578, 314] on select "Oui Non" at bounding box center [606, 314] width 118 height 17
click at [547, 306] on select "Oui Non" at bounding box center [606, 314] width 118 height 17
click at [279, 211] on input "Téléphone alternatif" at bounding box center [325, 206] width 118 height 17
drag, startPoint x: 191, startPoint y: 203, endPoint x: 151, endPoint y: 203, distance: 40.5
click at [151, 203] on input "[PHONE_NUMBER]" at bounding box center [196, 206] width 118 height 17
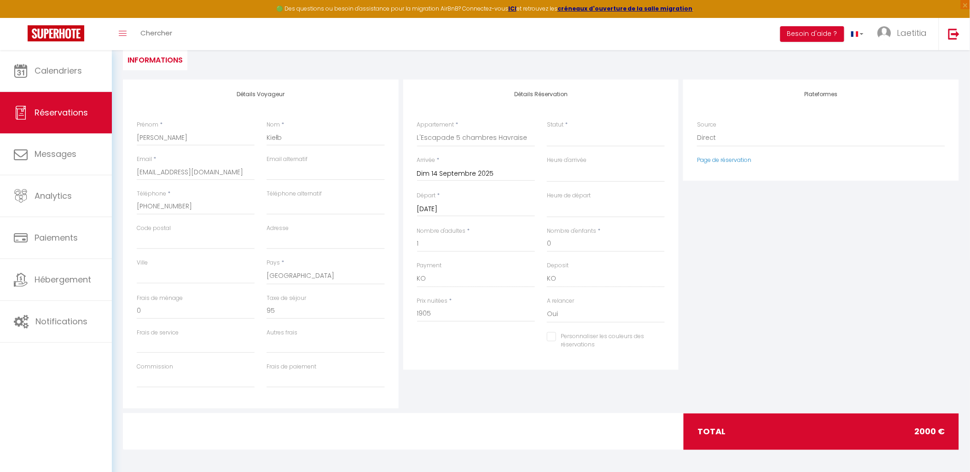
click at [780, 228] on div "Plateformes Source Direct [DOMAIN_NAME] [DOMAIN_NAME] Chalet montagne Expedia G…" at bounding box center [821, 244] width 280 height 329
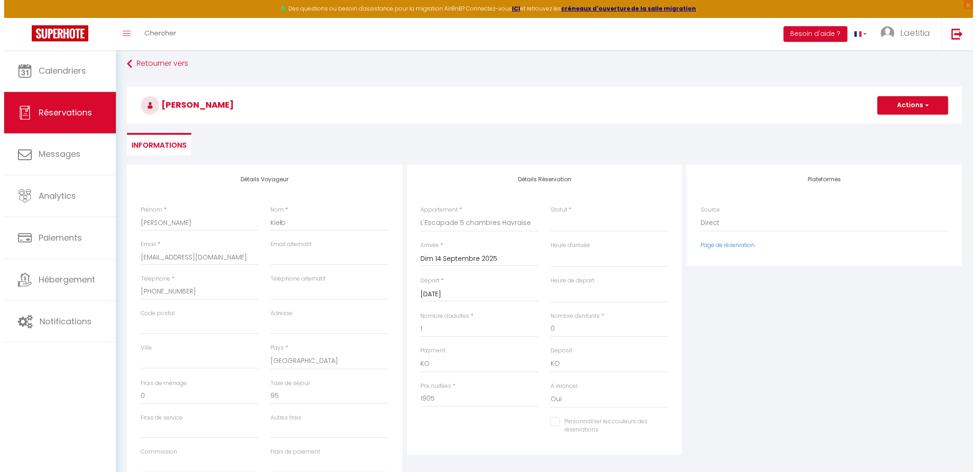
scroll to position [0, 0]
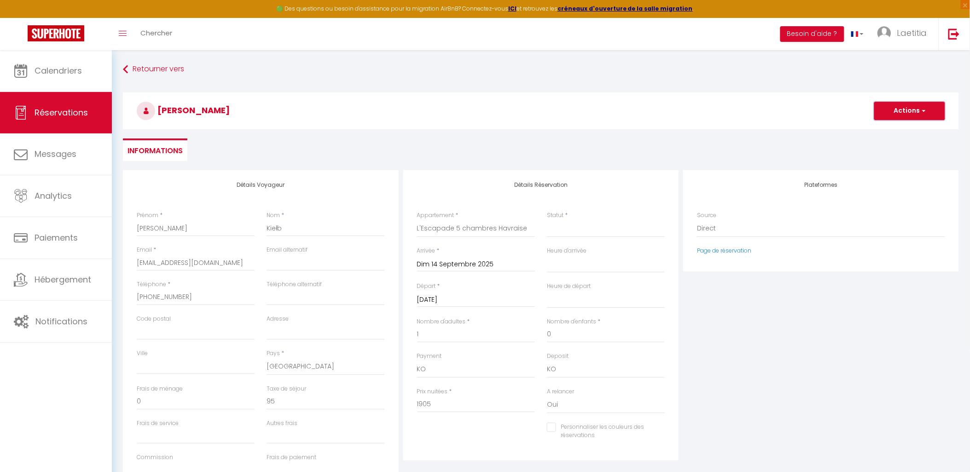
click at [894, 114] on button "Actions" at bounding box center [909, 111] width 71 height 18
click at [888, 129] on link "Enregistrer" at bounding box center [900, 131] width 73 height 12
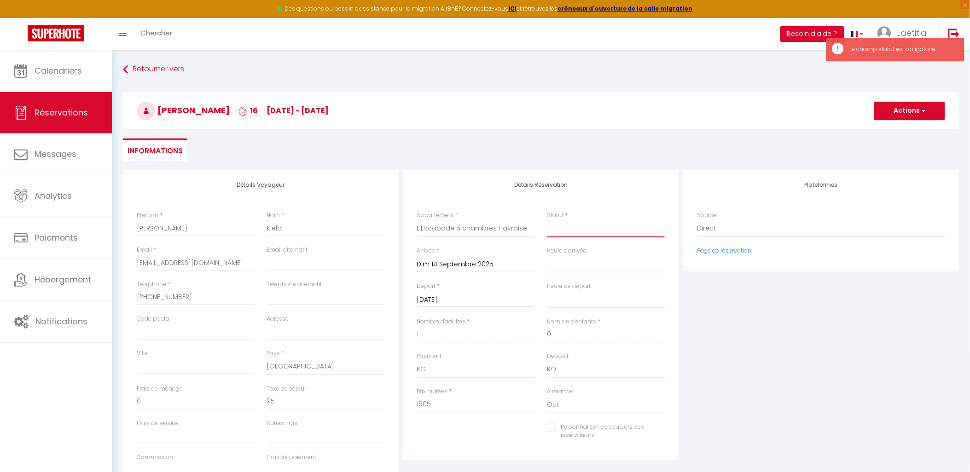
click at [584, 229] on select "Confirmé Non Confirmé [PERSON_NAME] par le voyageur No Show Request" at bounding box center [606, 228] width 118 height 17
click at [547, 220] on select "Confirmé Non Confirmé [PERSON_NAME] par le voyageur No Show Request" at bounding box center [606, 228] width 118 height 17
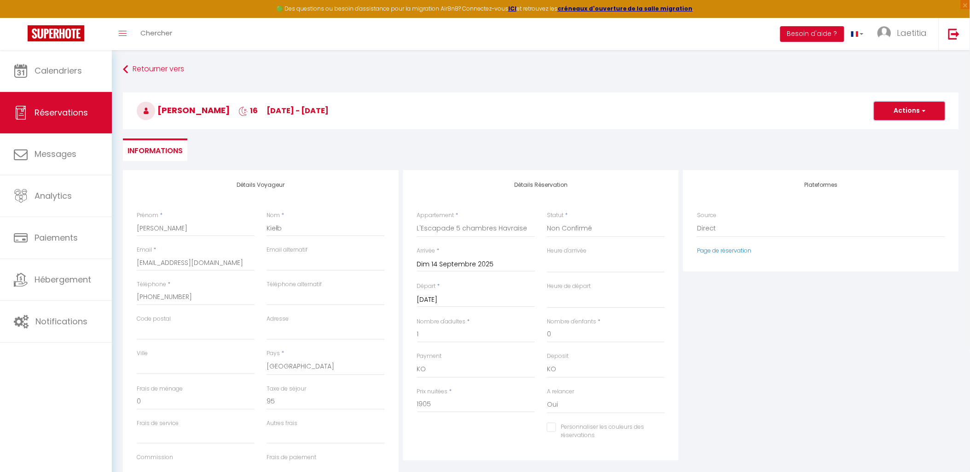
click at [907, 109] on button "Actions" at bounding box center [909, 111] width 71 height 18
click at [891, 130] on link "Enregistrer" at bounding box center [900, 131] width 73 height 12
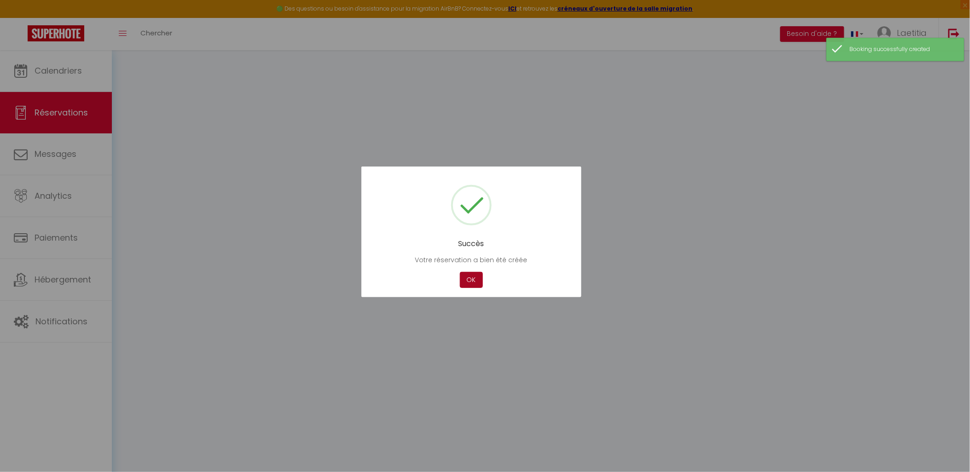
click at [476, 274] on button "OK" at bounding box center [471, 280] width 23 height 16
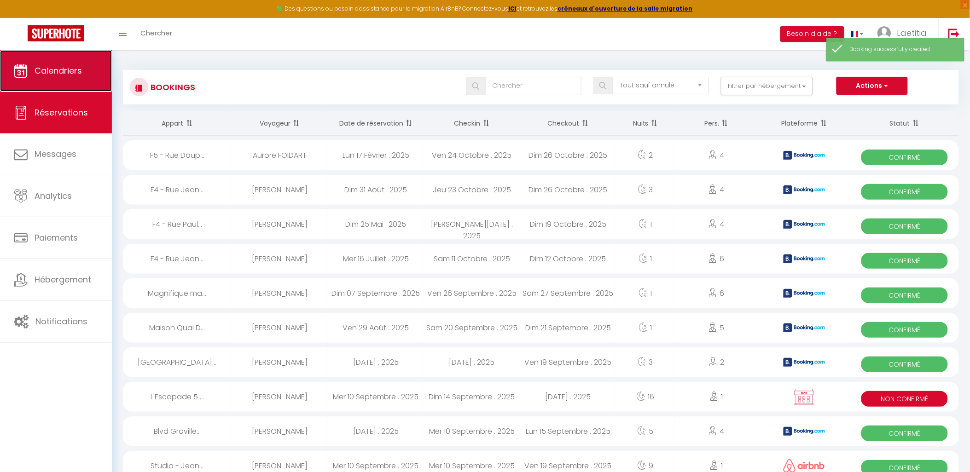
click at [62, 74] on span "Calendriers" at bounding box center [58, 71] width 47 height 12
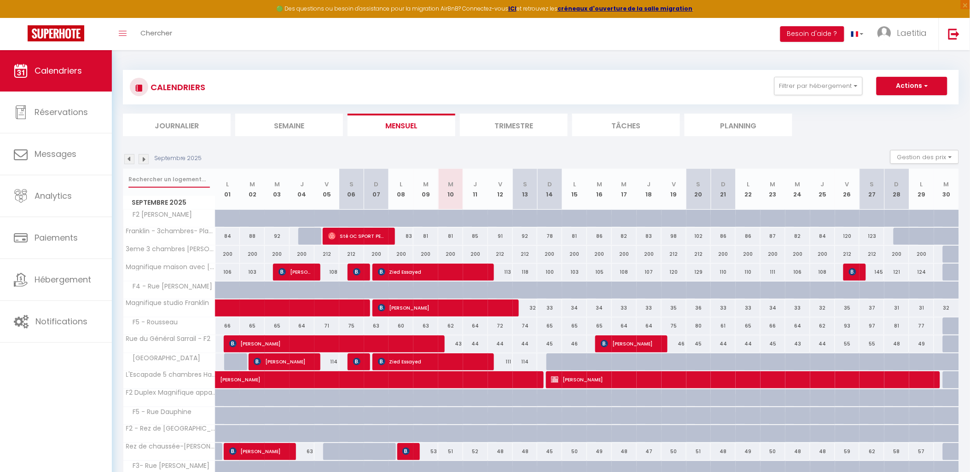
click at [167, 175] on input "text" at bounding box center [168, 179] width 81 height 17
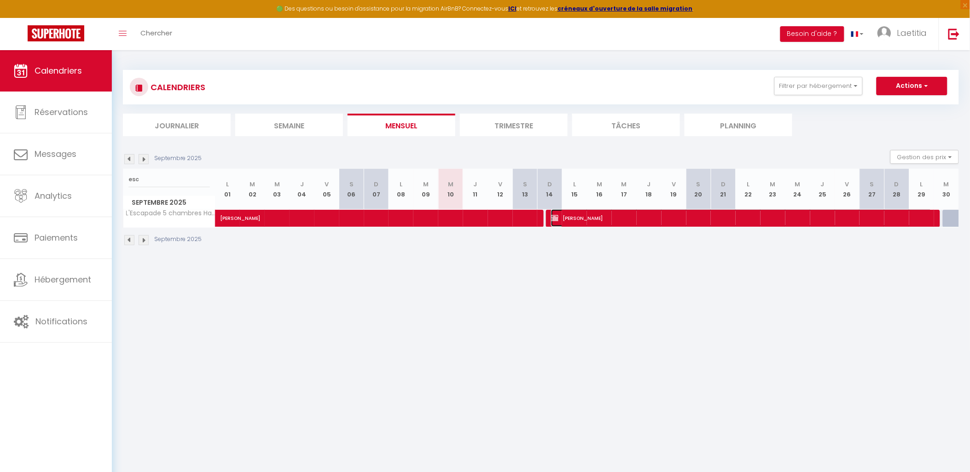
click at [596, 214] on span "[PERSON_NAME]" at bounding box center [741, 217] width 381 height 17
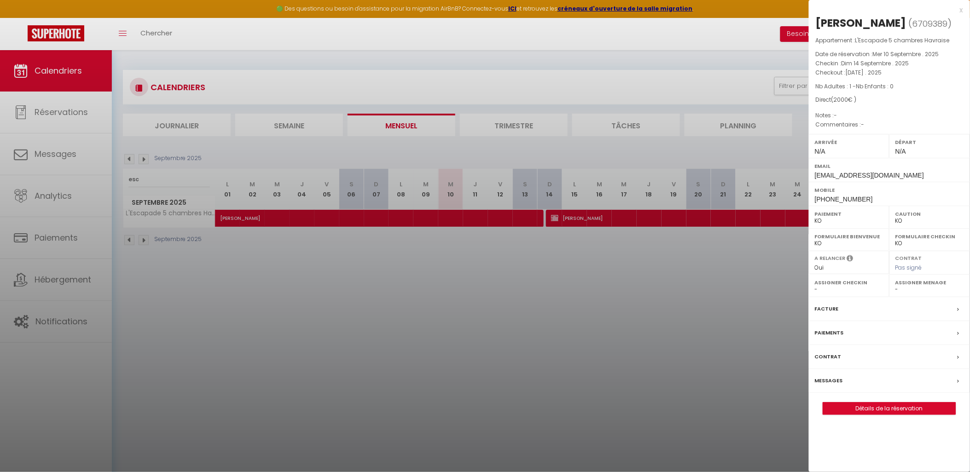
click at [836, 328] on div "Paiements" at bounding box center [889, 333] width 161 height 24
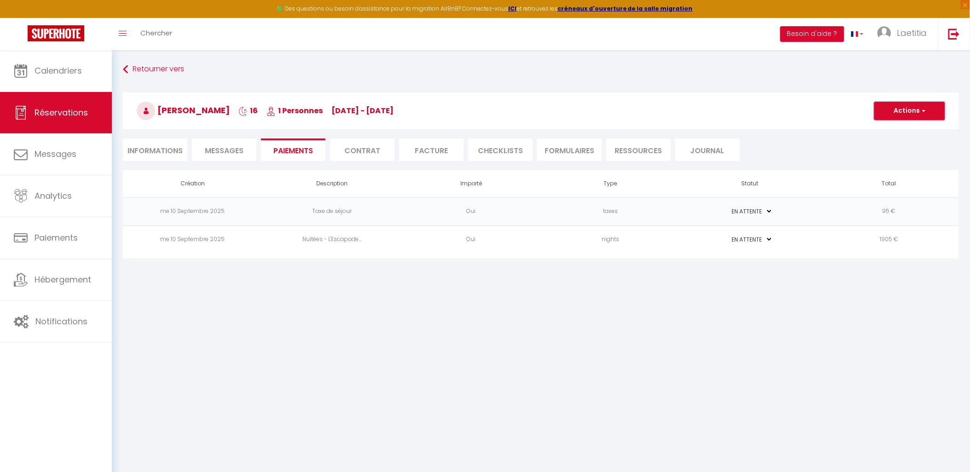
click at [896, 110] on button "Actions" at bounding box center [909, 111] width 71 height 18
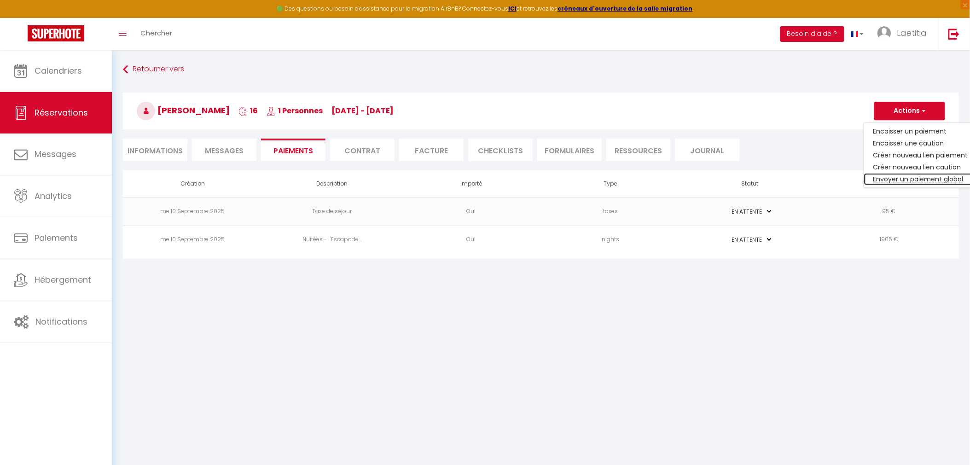
click at [893, 176] on link "Envoyer un paiement global" at bounding box center [920, 179] width 113 height 12
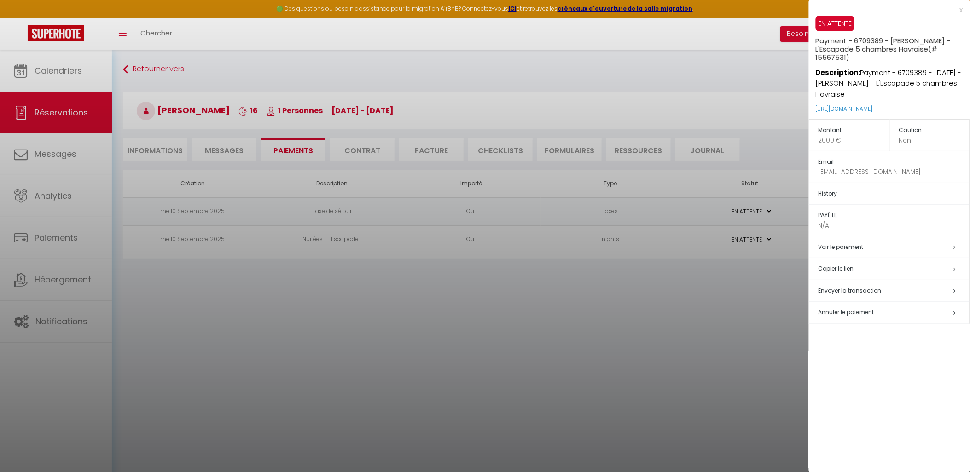
click at [850, 289] on span "Envoyer la transaction" at bounding box center [849, 291] width 63 height 8
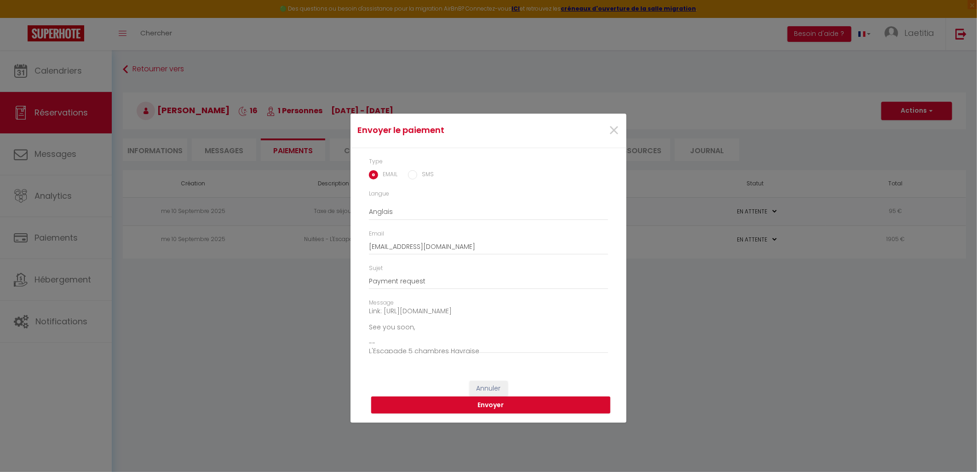
scroll to position [72, 0]
click at [478, 404] on button "Envoyer" at bounding box center [490, 405] width 239 height 17
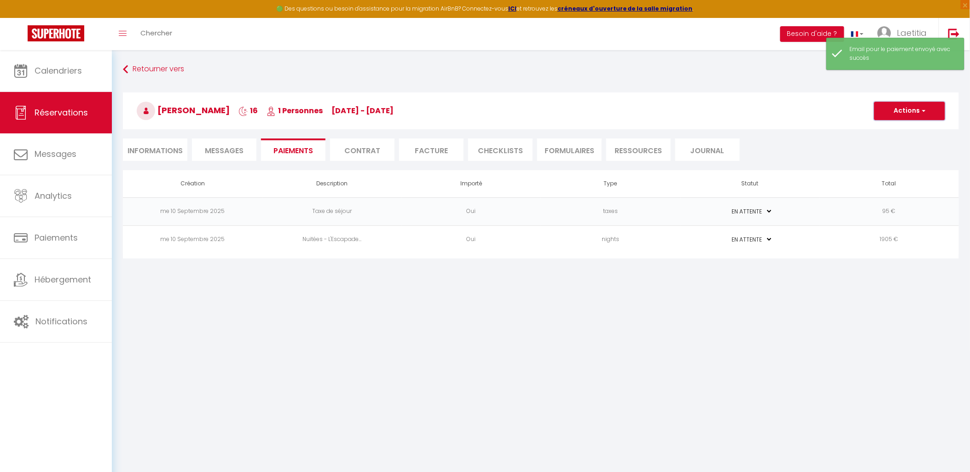
click at [900, 111] on button "Actions" at bounding box center [909, 111] width 71 height 18
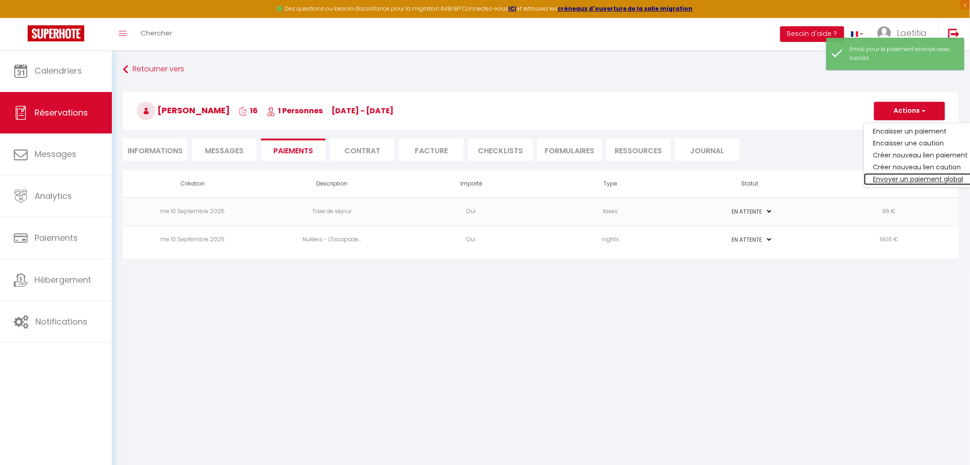
click at [905, 179] on link "Envoyer un paiement global" at bounding box center [920, 179] width 113 height 12
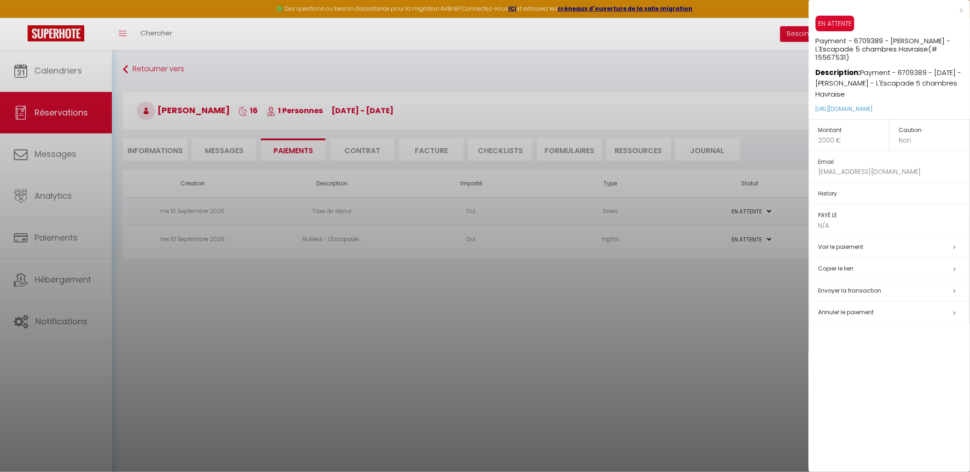
click at [838, 289] on span "Envoyer la transaction" at bounding box center [849, 291] width 63 height 8
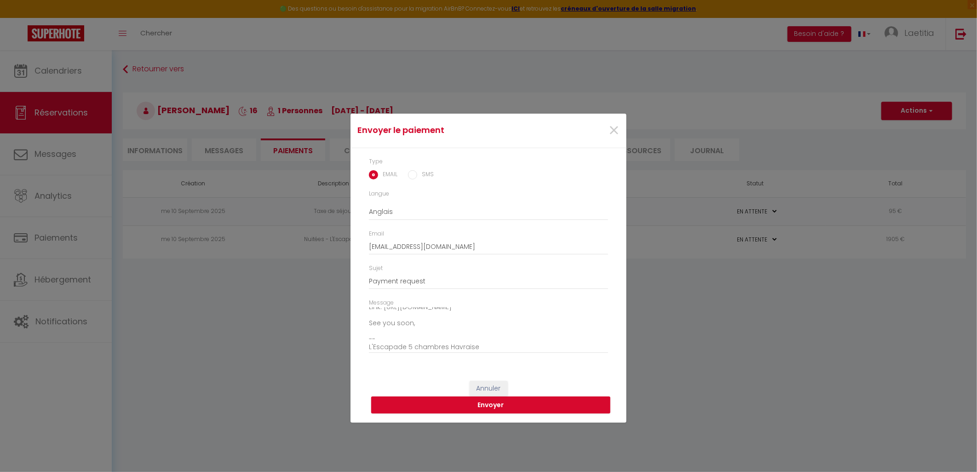
click at [420, 177] on label "SMS" at bounding box center [425, 175] width 17 height 10
click at [417, 177] on input "SMS" at bounding box center [412, 174] width 9 height 9
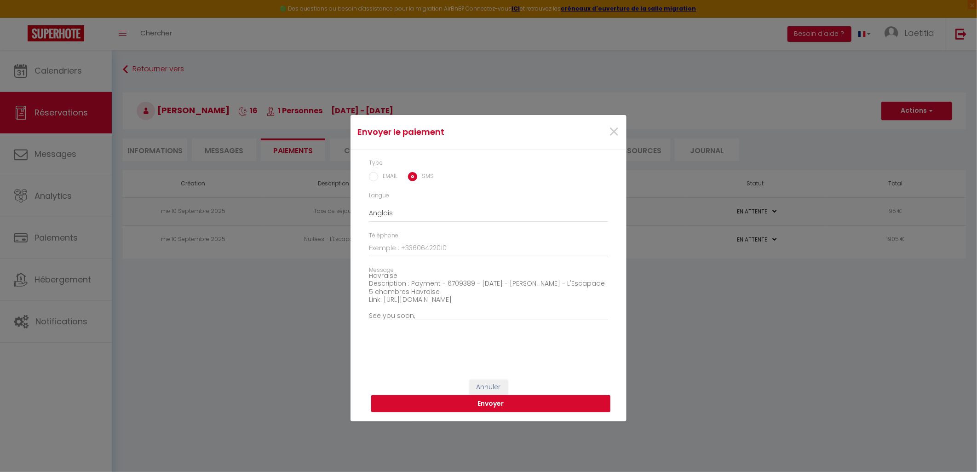
scroll to position [0, 0]
drag, startPoint x: 370, startPoint y: 282, endPoint x: 427, endPoint y: 312, distance: 64.0
click at [427, 312] on div "Message Hi, We invite you to click on the link below to make the payment: Title…" at bounding box center [488, 298] width 251 height 64
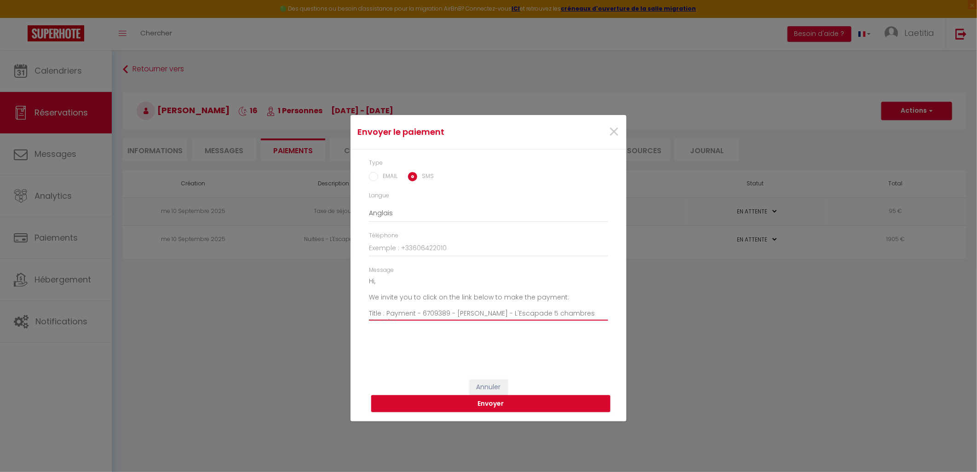
click at [421, 300] on textarea "Hi, We invite you to click on the link below to make the payment: Title : Payme…" at bounding box center [488, 297] width 239 height 46
click at [615, 127] on span "×" at bounding box center [614, 132] width 12 height 28
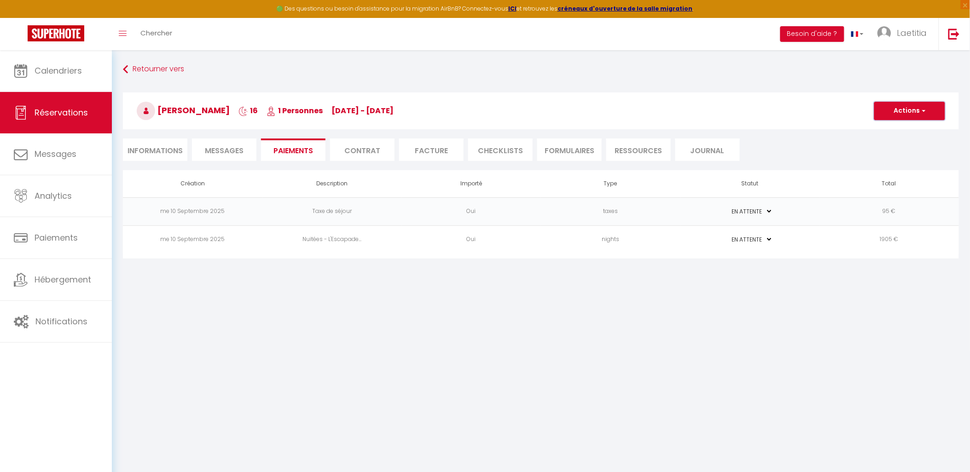
click at [933, 106] on button "Actions" at bounding box center [909, 111] width 71 height 18
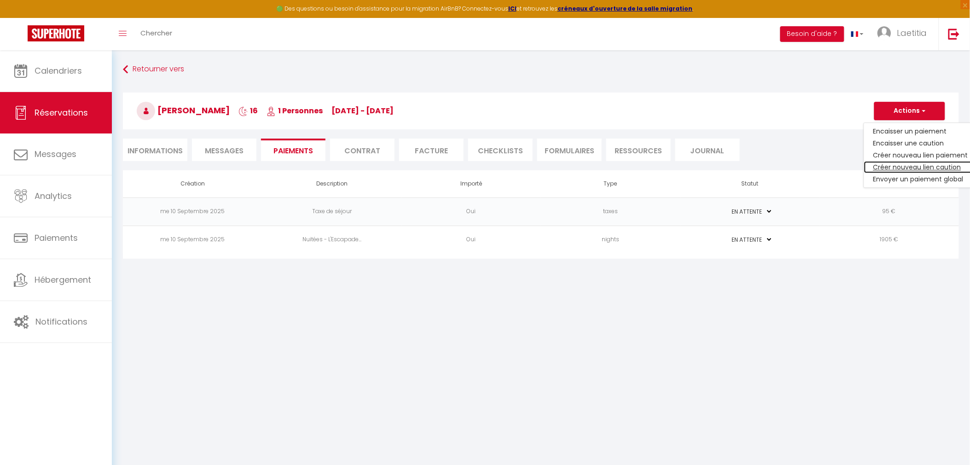
click at [925, 164] on link "Créer nouveau lien caution" at bounding box center [920, 167] width 113 height 12
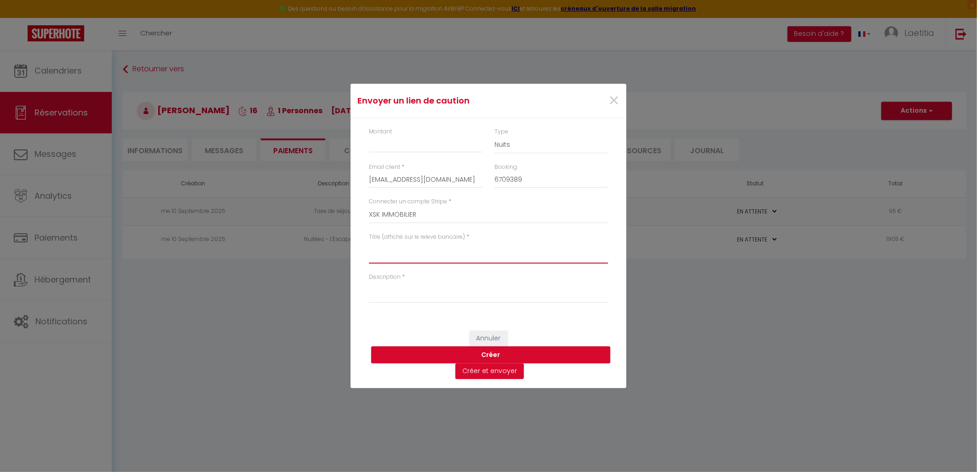
click at [419, 257] on textarea "Titre (affiché sur le relevé bancaire)" at bounding box center [488, 253] width 239 height 22
drag, startPoint x: 450, startPoint y: 245, endPoint x: 345, endPoint y: 252, distance: 104.7
click at [345, 252] on div "Envoyer un lien de caution × Montant Type Nuits Frais de ménage Taxe de séjour …" at bounding box center [488, 236] width 977 height 472
click at [428, 286] on textarea "Description" at bounding box center [488, 292] width 239 height 22
paste textarea "Caution Trigauville"
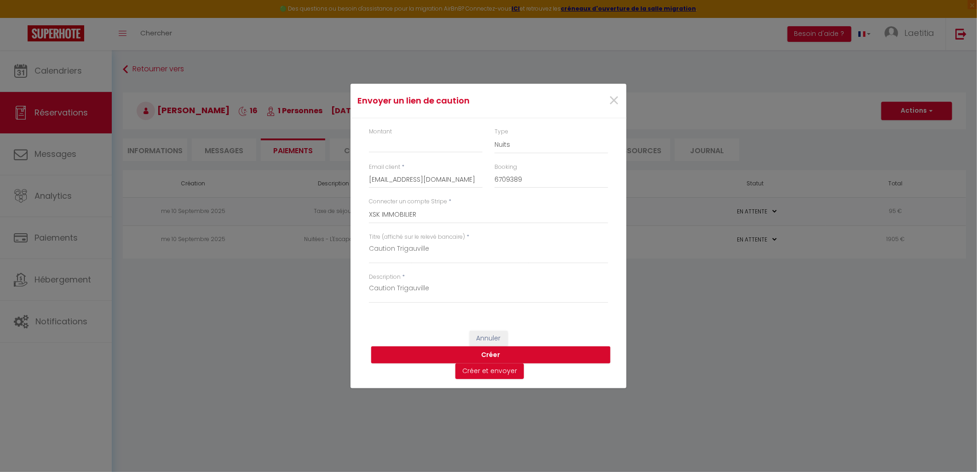
drag, startPoint x: 416, startPoint y: 247, endPoint x: 464, endPoint y: 277, distance: 56.2
click at [464, 277] on div "Description * Caution [GEOGRAPHIC_DATA]" at bounding box center [488, 288] width 239 height 31
click at [413, 146] on input "Montant" at bounding box center [426, 144] width 114 height 17
click at [497, 358] on button "Créer" at bounding box center [490, 355] width 239 height 17
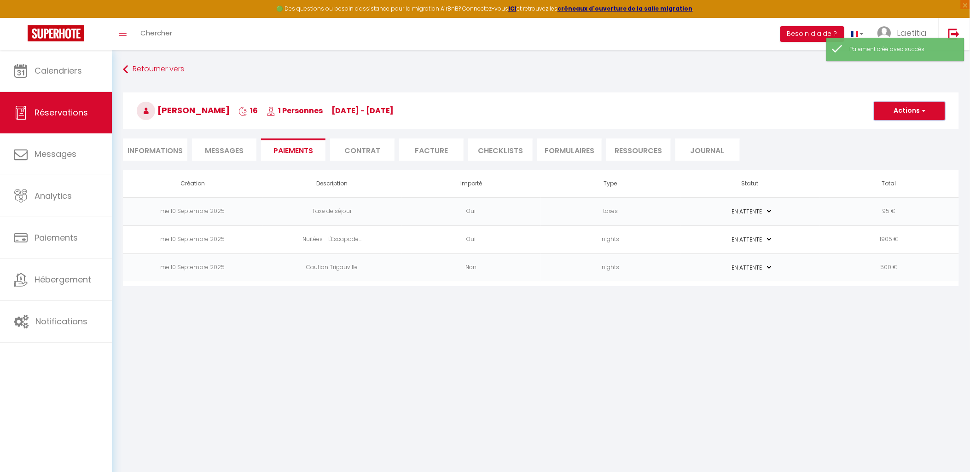
click at [903, 112] on button "Actions" at bounding box center [909, 111] width 71 height 18
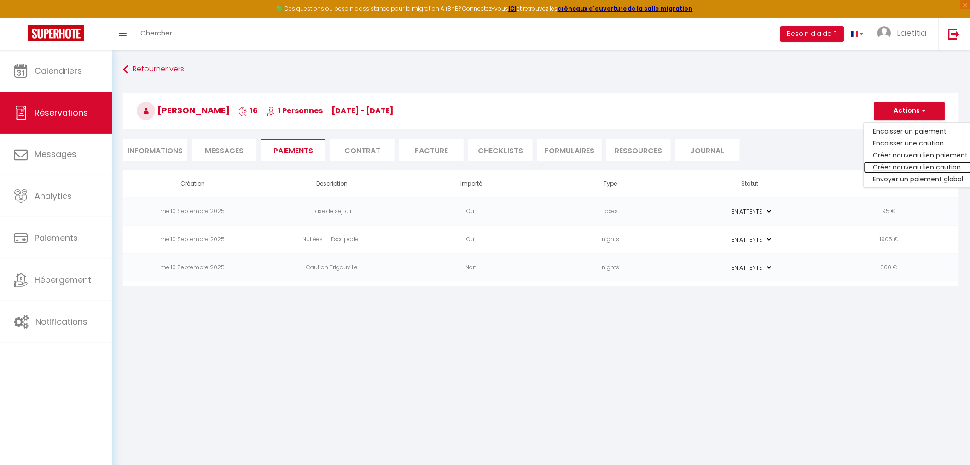
click at [902, 167] on link "Créer nouveau lien caution" at bounding box center [920, 167] width 113 height 12
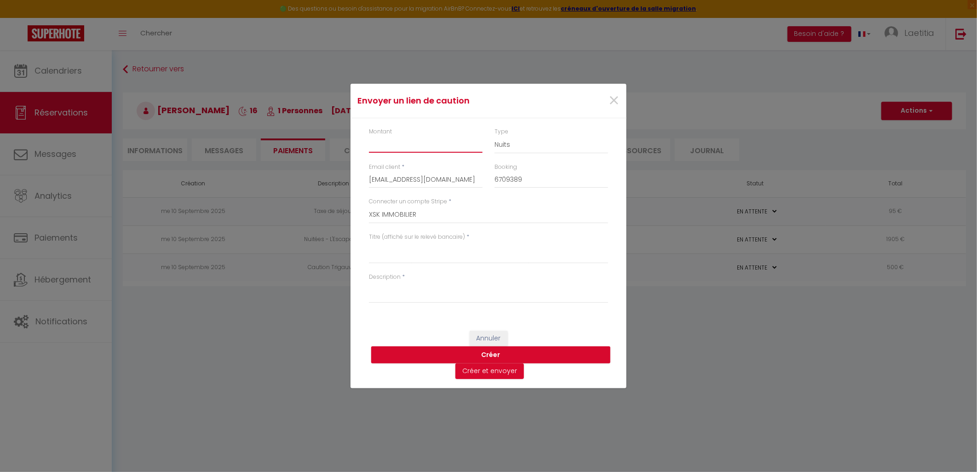
click at [385, 147] on input "Montant" at bounding box center [426, 144] width 114 height 17
click at [413, 245] on textarea "Titre (affiché sur le relevé bancaire)" at bounding box center [488, 253] width 239 height 22
click at [433, 251] on textarea "Caution trigauville" at bounding box center [488, 253] width 239 height 22
drag, startPoint x: 411, startPoint y: 248, endPoint x: 436, endPoint y: 261, distance: 28.4
click at [436, 261] on textarea "Caution trigauville" at bounding box center [488, 253] width 239 height 22
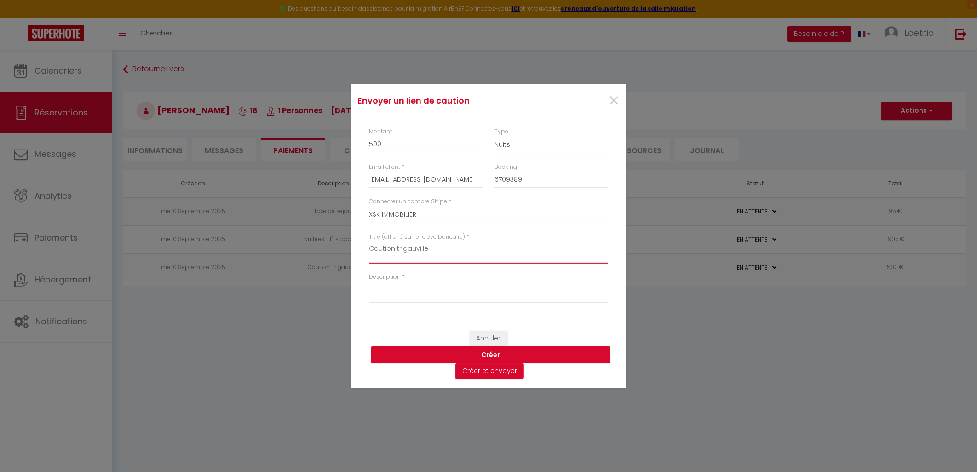
drag, startPoint x: 430, startPoint y: 249, endPoint x: 344, endPoint y: 247, distance: 86.1
click at [344, 247] on div "Envoyer un lien de caution × Montant 500 Type Nuits Frais de ménage Taxe de séj…" at bounding box center [488, 236] width 977 height 472
click at [419, 282] on textarea "Description" at bounding box center [488, 292] width 239 height 22
paste textarea "Caution trigauville"
click at [485, 358] on button "Créer" at bounding box center [490, 355] width 239 height 17
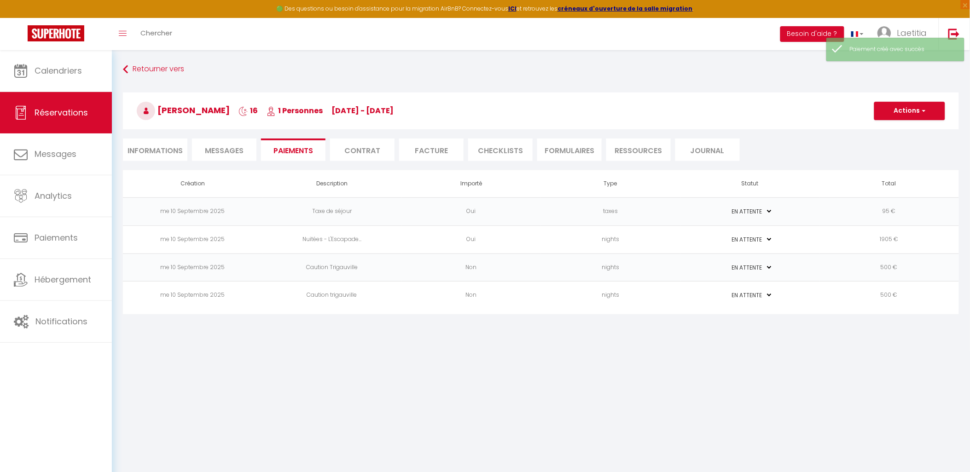
click at [762, 265] on select "PAYÉ EN ATTENTE" at bounding box center [750, 267] width 46 height 9
click at [774, 298] on td "PAYÉ EN ATTENTE" at bounding box center [749, 296] width 139 height 28
click at [530, 298] on td "Non" at bounding box center [470, 296] width 139 height 28
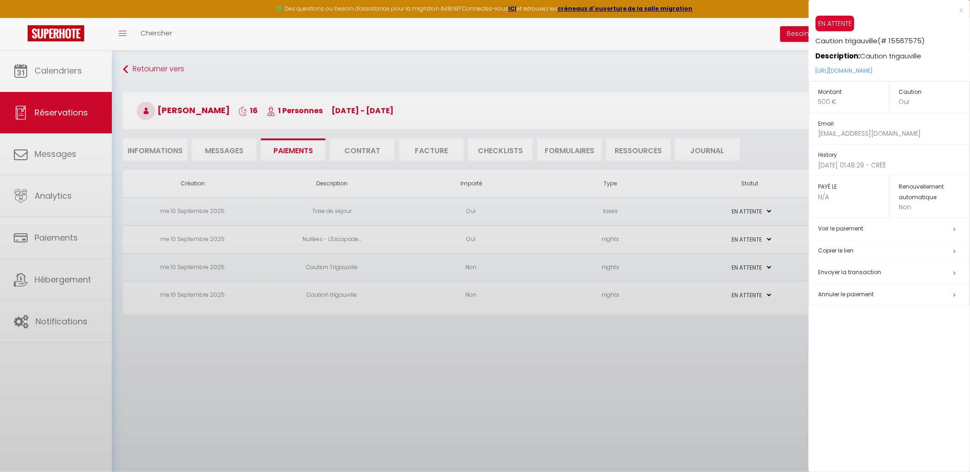
click at [530, 298] on div at bounding box center [485, 236] width 970 height 472
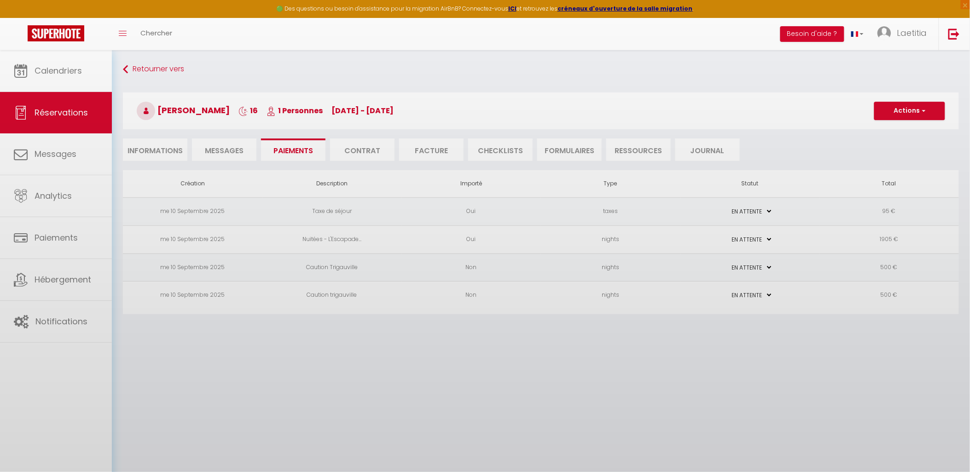
click at [530, 298] on div at bounding box center [485, 236] width 970 height 472
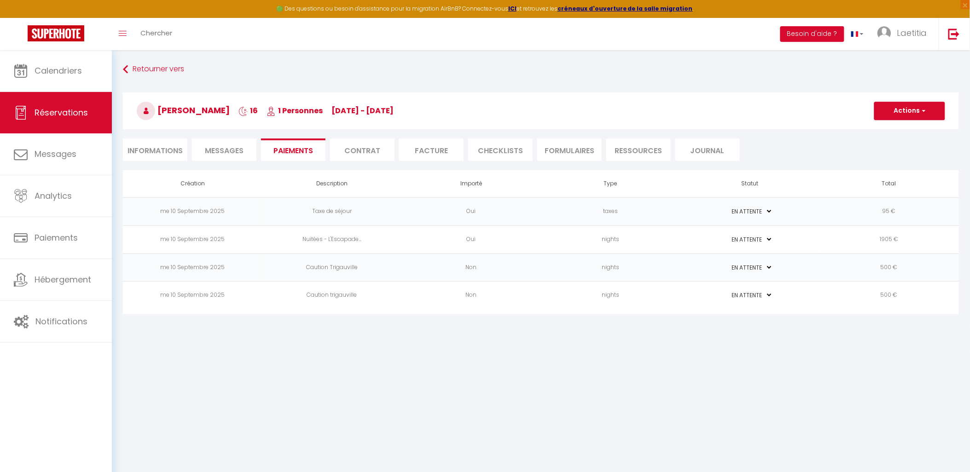
click at [530, 298] on td "Non" at bounding box center [470, 296] width 139 height 28
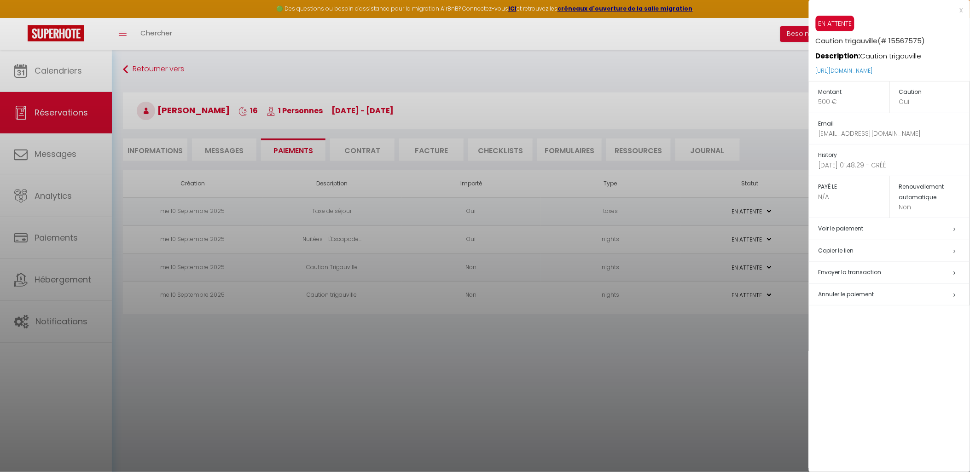
click at [864, 272] on span "Envoyer la transaction" at bounding box center [849, 272] width 63 height 8
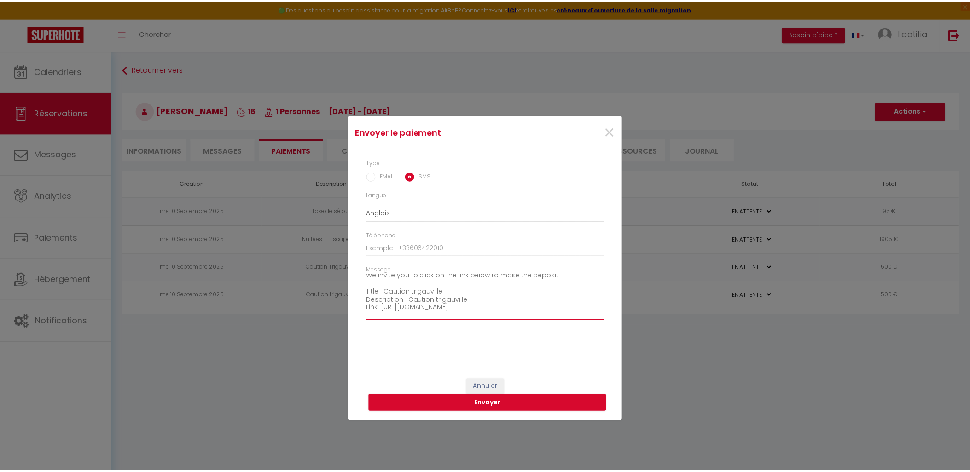
scroll to position [57, 0]
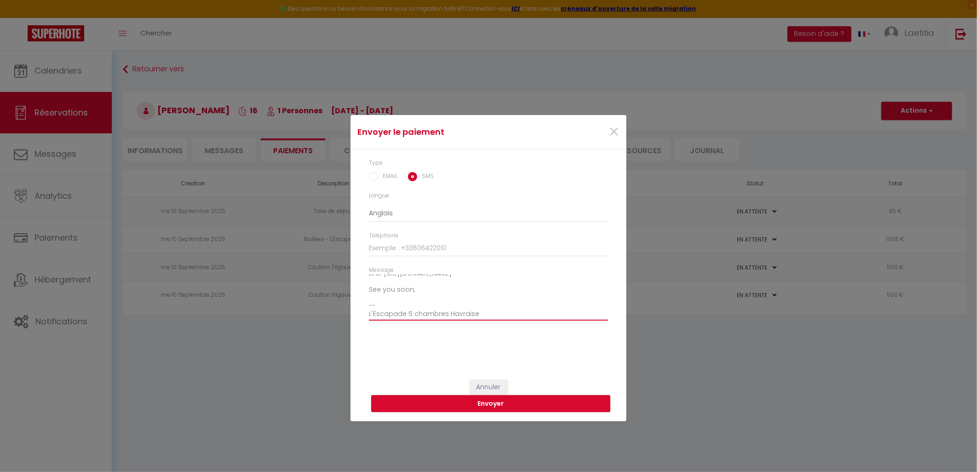
drag, startPoint x: 369, startPoint y: 281, endPoint x: 477, endPoint y: 320, distance: 115.2
click at [477, 320] on textarea "Hi, We invite you to click on the link below to make the deposit: Title : Cauti…" at bounding box center [488, 297] width 239 height 46
click at [494, 403] on button "Envoyer" at bounding box center [490, 403] width 239 height 17
click at [378, 182] on div "Type EMAIL SMS" at bounding box center [488, 175] width 251 height 33
click at [375, 177] on input "EMAIL" at bounding box center [373, 176] width 9 height 9
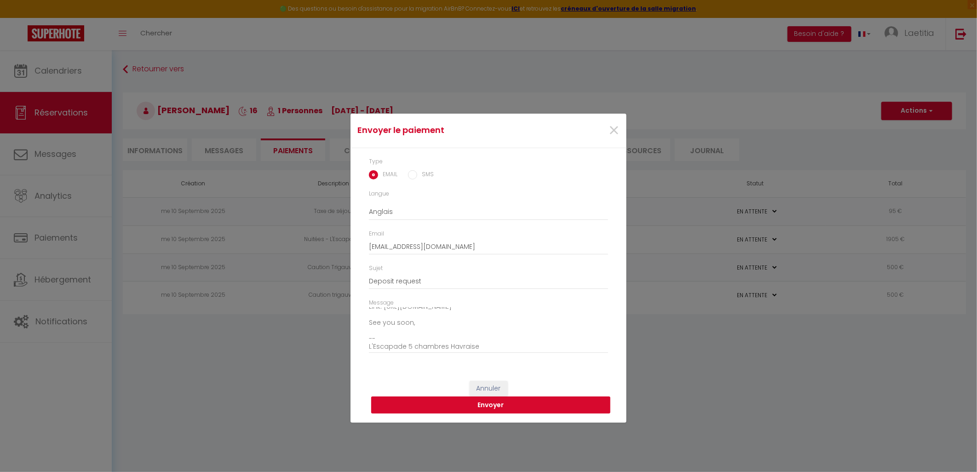
click at [480, 402] on button "Envoyer" at bounding box center [490, 405] width 239 height 17
